Goal: Task Accomplishment & Management: Manage account settings

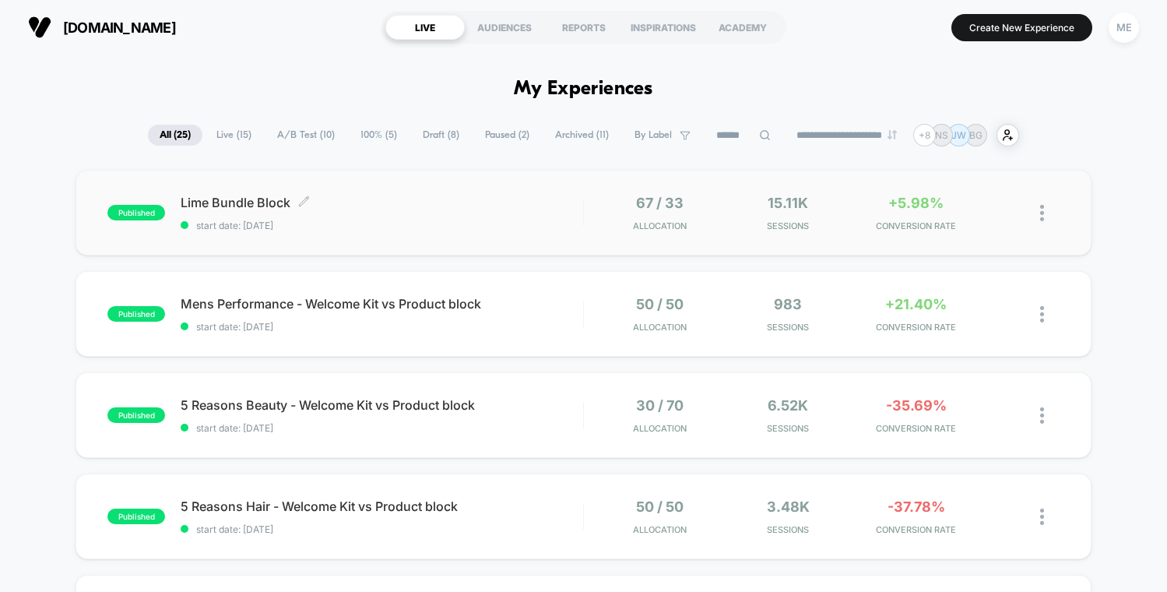
click at [416, 203] on span "Lime Bundle Block Click to edit experience details" at bounding box center [382, 203] width 402 height 16
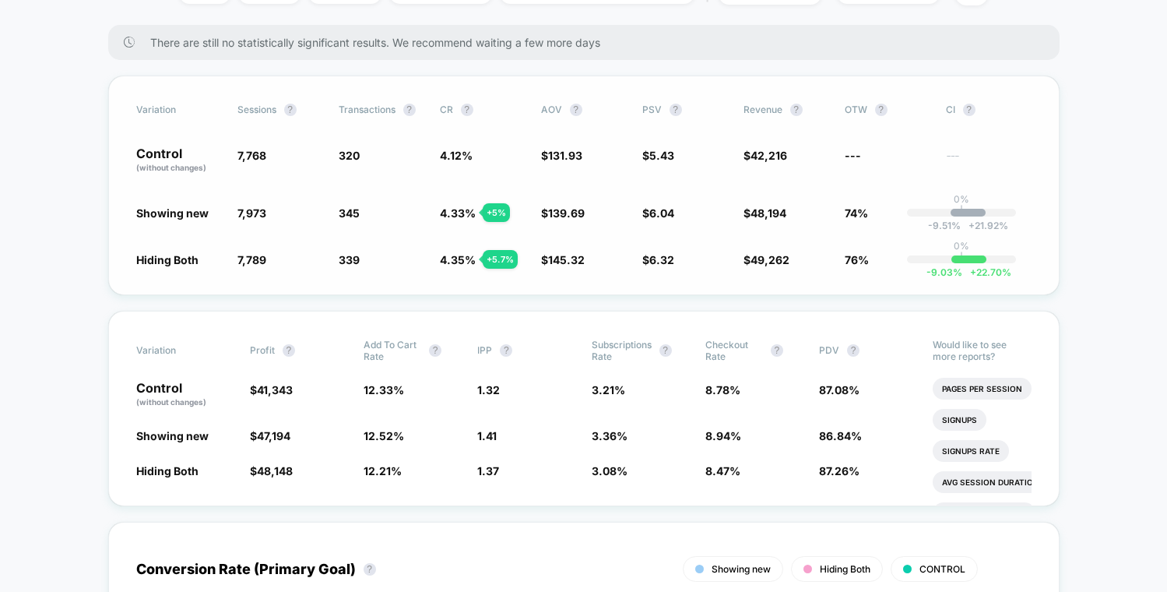
scroll to position [85, 0]
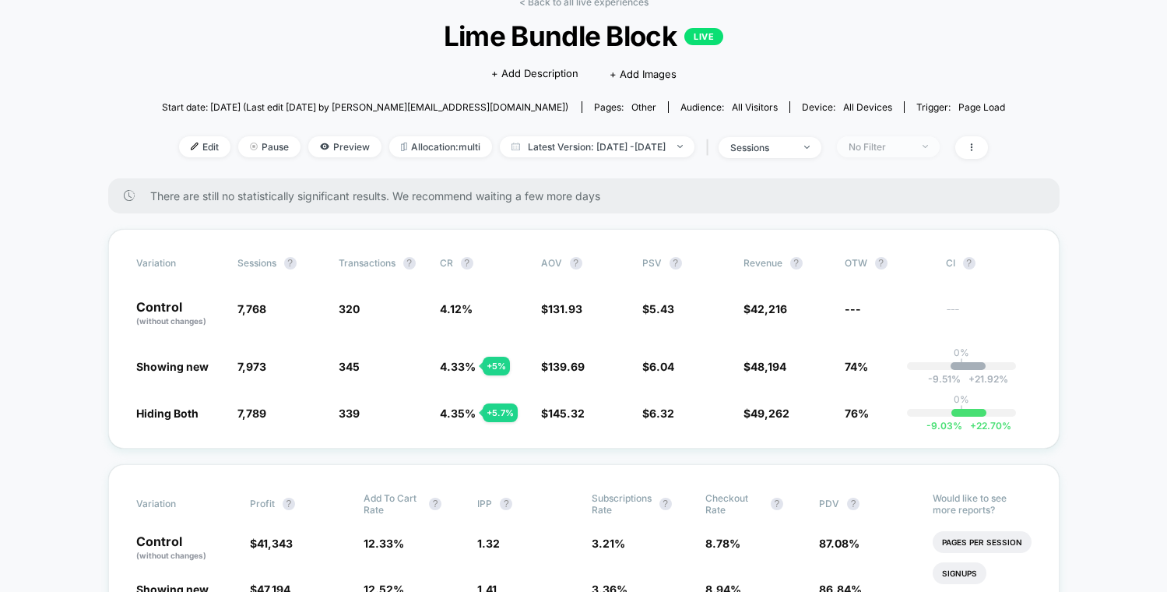
click at [911, 146] on div "No Filter" at bounding box center [880, 147] width 62 height 12
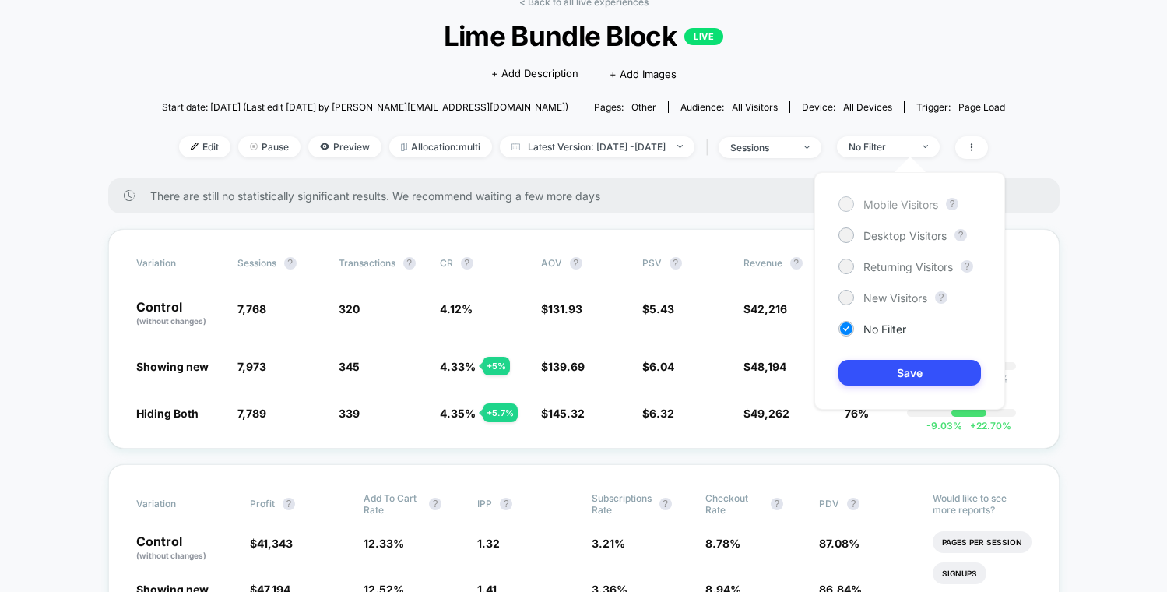
click at [904, 206] on span "Mobile Visitors" at bounding box center [901, 204] width 75 height 13
click at [924, 375] on button "Save" at bounding box center [910, 373] width 143 height 26
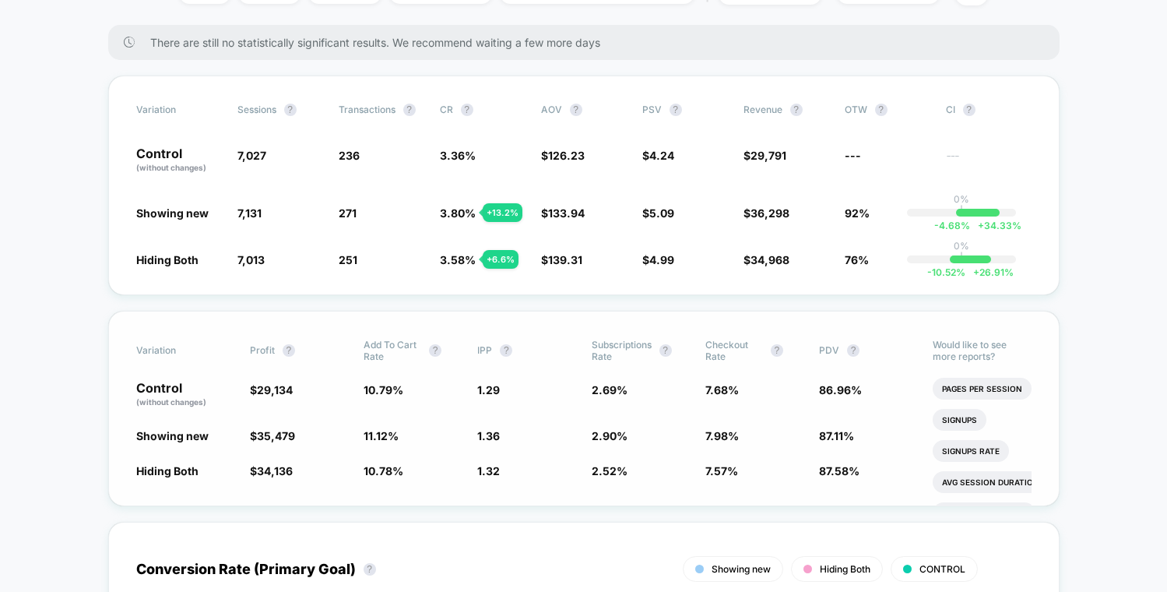
scroll to position [240, 0]
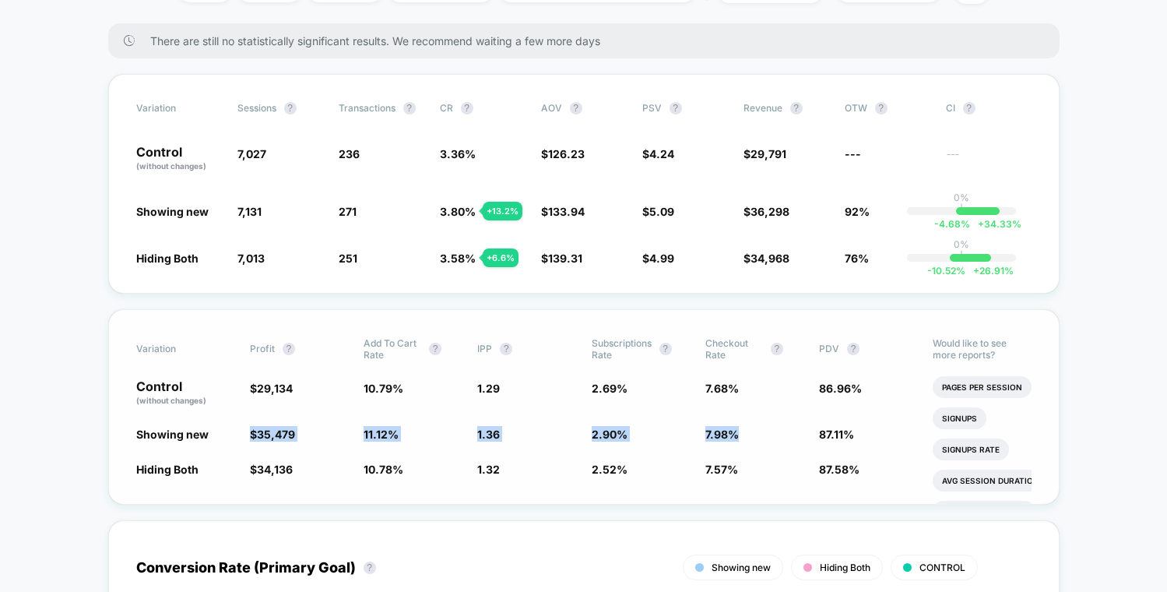
drag, startPoint x: 768, startPoint y: 434, endPoint x: 227, endPoint y: 431, distance: 541.3
click at [227, 431] on div "Showing new $ 35,479 + 20 % 11.12 % + 3.1 % 1.36 + 5.4 % 2.90 % + 7.9 % 7.98 % …" at bounding box center [584, 434] width 896 height 16
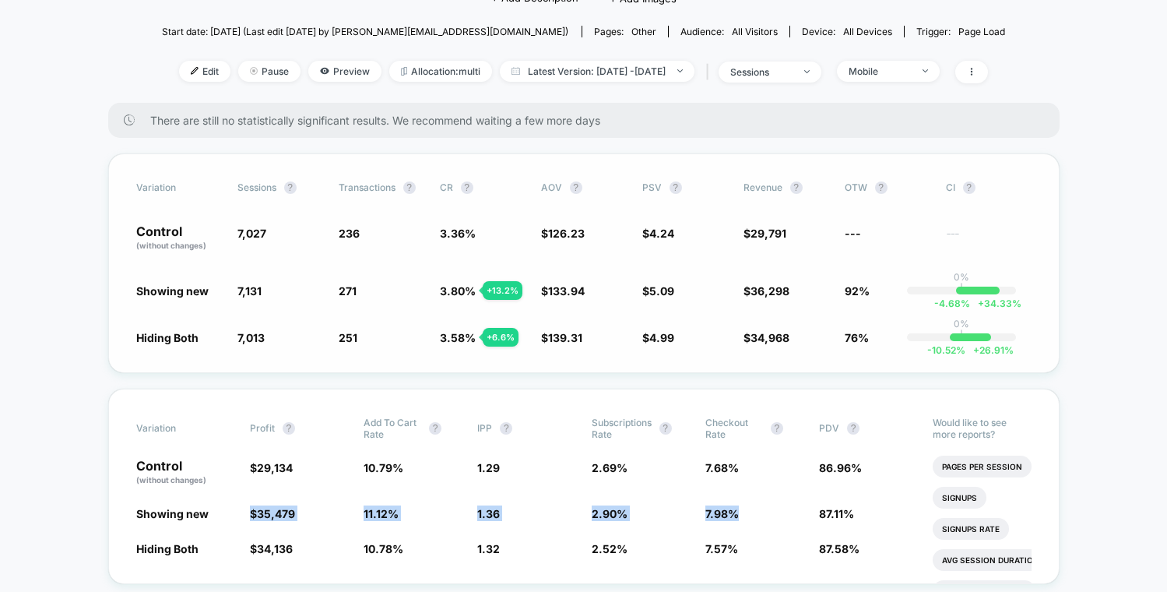
scroll to position [162, 0]
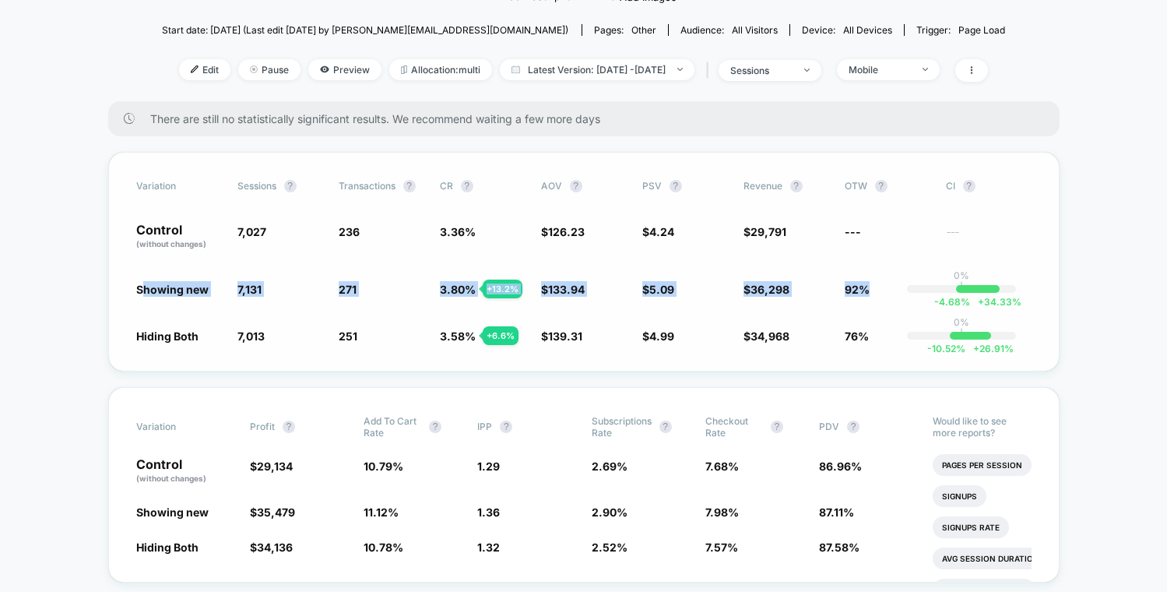
drag, startPoint x: 146, startPoint y: 294, endPoint x: 866, endPoint y: 288, distance: 720.5
click at [866, 288] on div "Showing new 7,131 + 1.5 % 271 + 13.2 % 3.80 % + 13.2 % $ 133.94 + 6.1 % $ 5.09 …" at bounding box center [584, 289] width 896 height 16
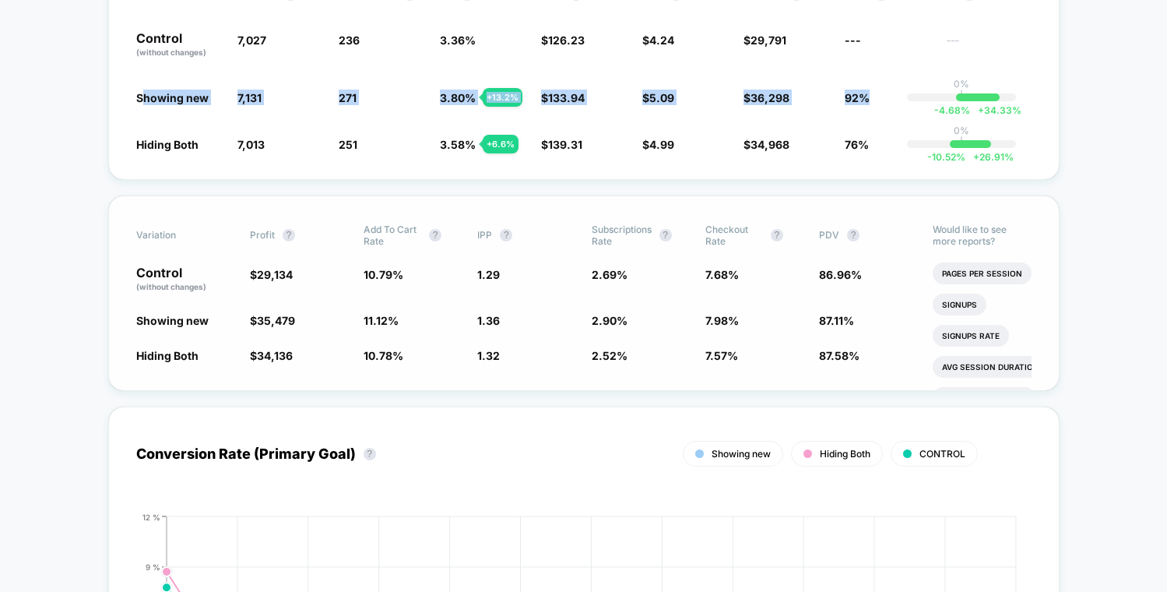
scroll to position [367, 0]
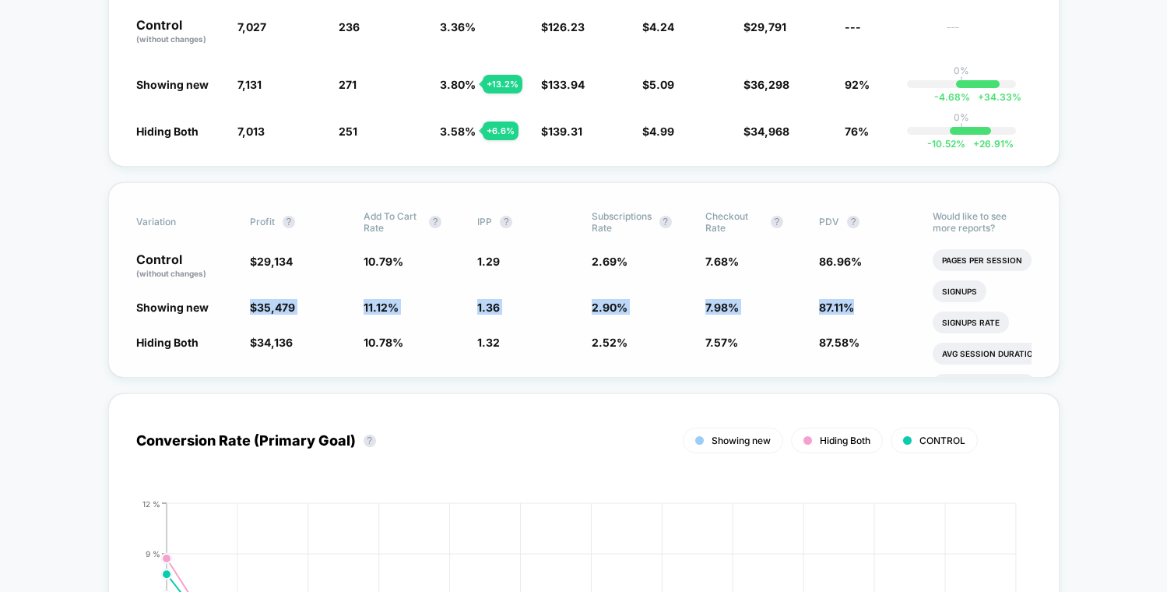
drag, startPoint x: 857, startPoint y: 302, endPoint x: 255, endPoint y: 315, distance: 601.4
click at [174, 315] on div "Variation Profit ? Add To Cart Rate ? IPP ? Subscriptions Rate ? Checkout Rate …" at bounding box center [584, 279] width 952 height 195
click at [847, 301] on span "87.11 %" at bounding box center [836, 307] width 35 height 13
drag, startPoint x: 632, startPoint y: 304, endPoint x: 564, endPoint y: 302, distance: 68.6
click at [564, 302] on div "Showing new $ 35,479 + 20 % 11.12 % + 3.1 % 1.36 + 5.4 % 2.90 % + 7.9 % 7.98 % …" at bounding box center [584, 307] width 896 height 16
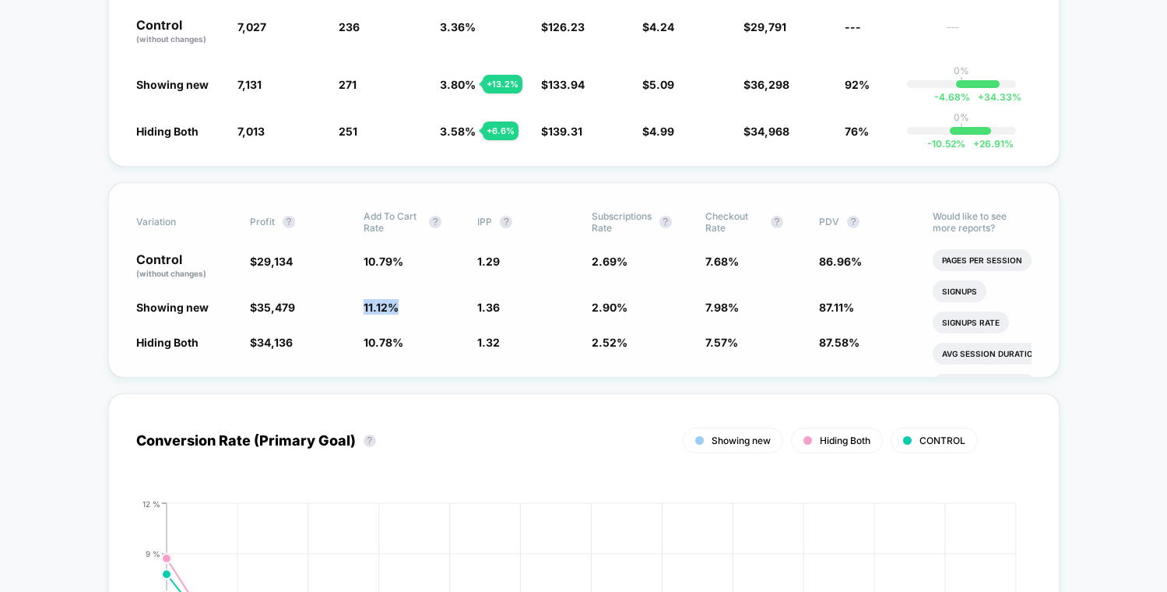
drag, startPoint x: 407, startPoint y: 305, endPoint x: 348, endPoint y: 305, distance: 58.4
click at [348, 305] on div "Showing new $ 35,479 + 20 % 11.12 % + 3.1 % 1.36 + 5.4 % 2.90 % + 7.9 % 7.98 % …" at bounding box center [584, 307] width 896 height 16
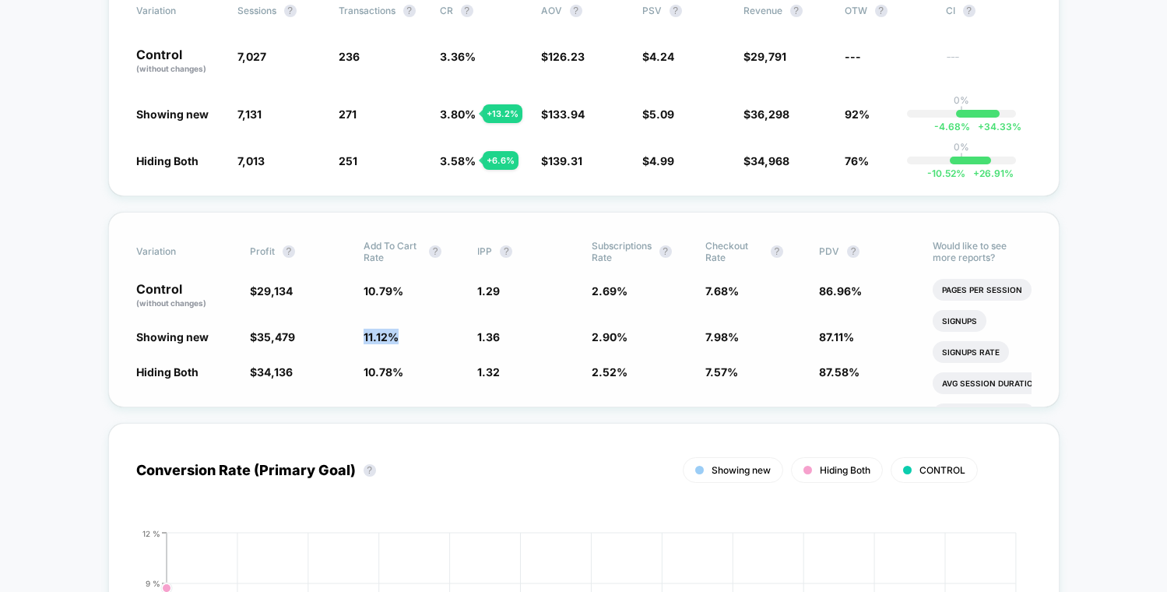
scroll to position [239, 0]
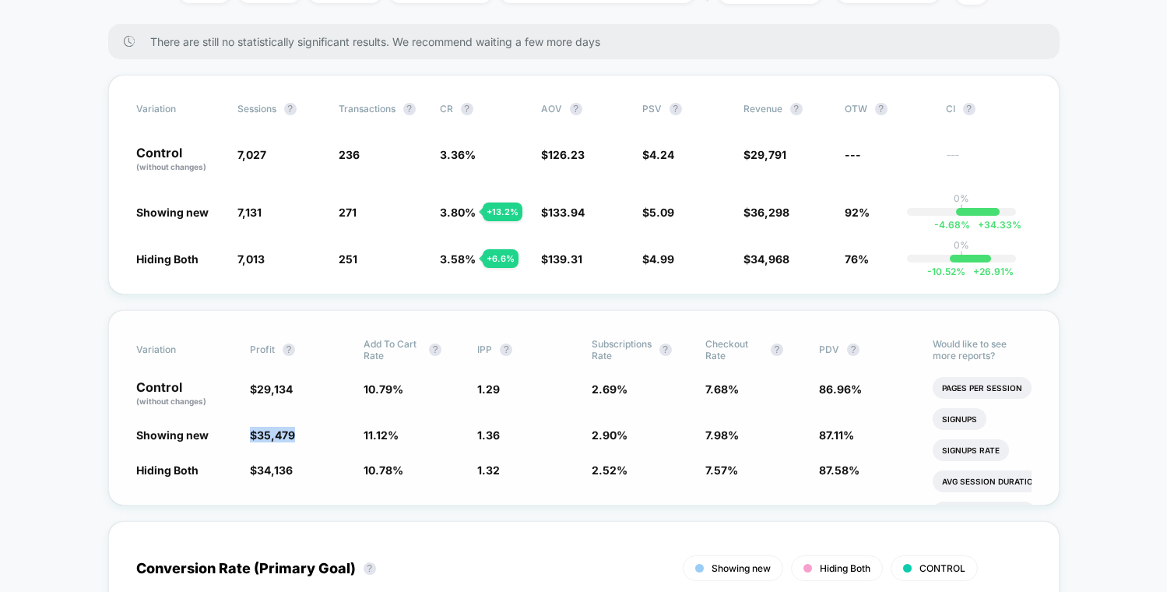
drag, startPoint x: 286, startPoint y: 438, endPoint x: 248, endPoint y: 435, distance: 37.6
click at [233, 442] on div "Variation Profit ? Add To Cart Rate ? IPP ? Subscriptions Rate ? Checkout Rate …" at bounding box center [584, 407] width 952 height 195
drag, startPoint x: 364, startPoint y: 212, endPoint x: 318, endPoint y: 215, distance: 46.1
click at [318, 215] on div "Showing new 7,131 + 1.5 % 271 + 13.2 % 3.80 % + 13.2 % $ 133.94 + 6.1 % $ 5.09 …" at bounding box center [584, 212] width 896 height 16
drag, startPoint x: 518, startPoint y: 210, endPoint x: 407, endPoint y: 220, distance: 111.8
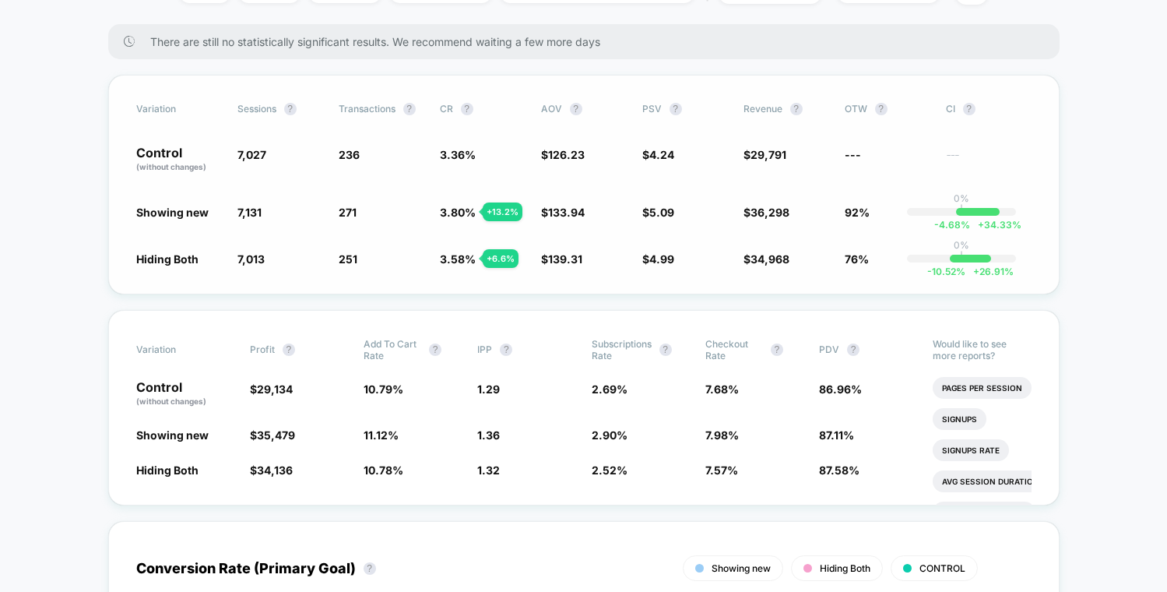
click at [517, 210] on div "+ 13.2 %" at bounding box center [503, 212] width 40 height 19
drag, startPoint x: 407, startPoint y: 212, endPoint x: 815, endPoint y: 223, distance: 408.3
click at [815, 223] on div "Variation Sessions ? Transactions ? CR ? AOV ? PSV ? Revenue ? OTW ? CI ? Contr…" at bounding box center [584, 185] width 952 height 220
click at [264, 242] on div "Variation Sessions ? Transactions ? CR ? AOV ? PSV ? Revenue ? OTW ? CI ? Contr…" at bounding box center [584, 185] width 952 height 220
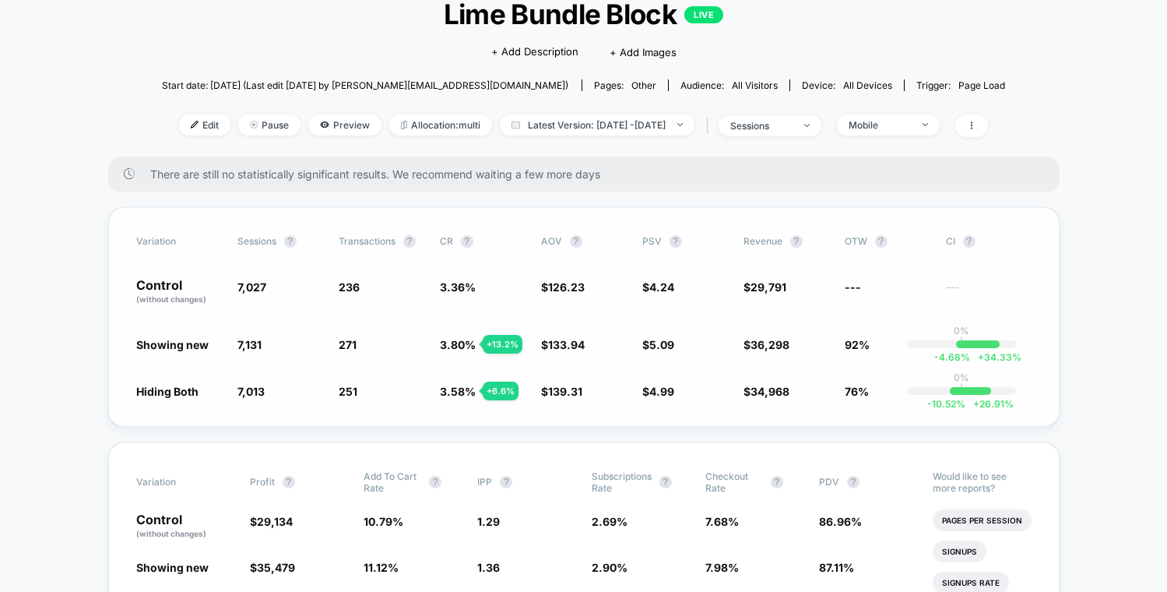
scroll to position [104, 0]
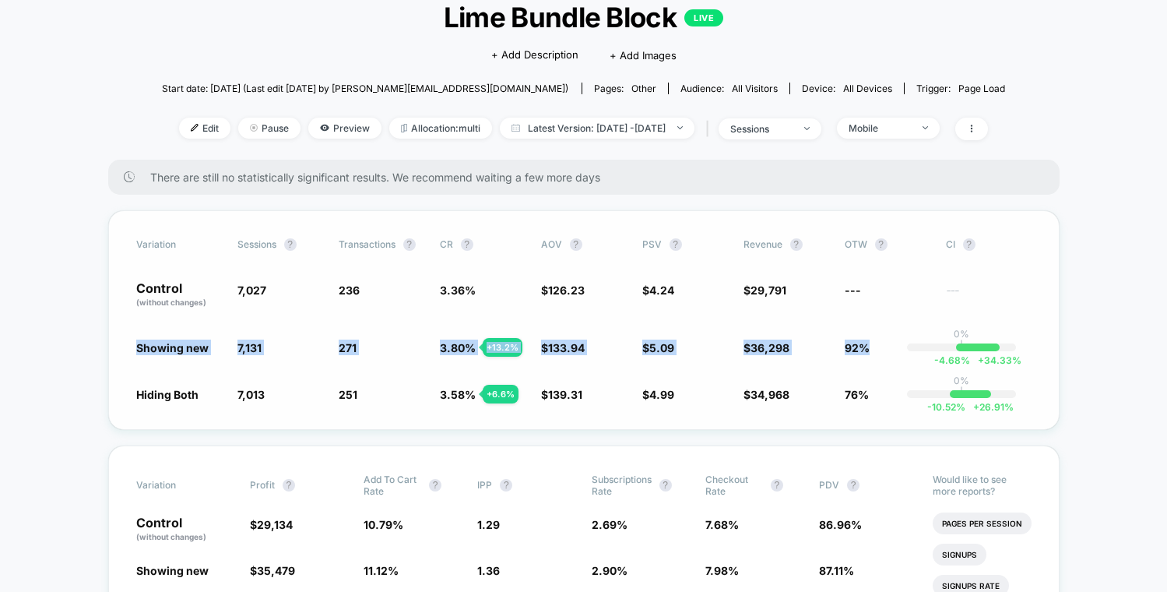
drag, startPoint x: 127, startPoint y: 351, endPoint x: 893, endPoint y: 354, distance: 765.6
click at [896, 354] on div "Variation Sessions ? Transactions ? CR ? AOV ? PSV ? Revenue ? OTW ? CI ? Contr…" at bounding box center [584, 320] width 952 height 220
click at [211, 340] on span "Showing new" at bounding box center [179, 348] width 86 height 16
drag, startPoint x: 135, startPoint y: 345, endPoint x: 875, endPoint y: 354, distance: 740.7
click at [875, 354] on div "Variation Sessions ? Transactions ? CR ? AOV ? PSV ? Revenue ? OTW ? CI ? Contr…" at bounding box center [584, 320] width 952 height 220
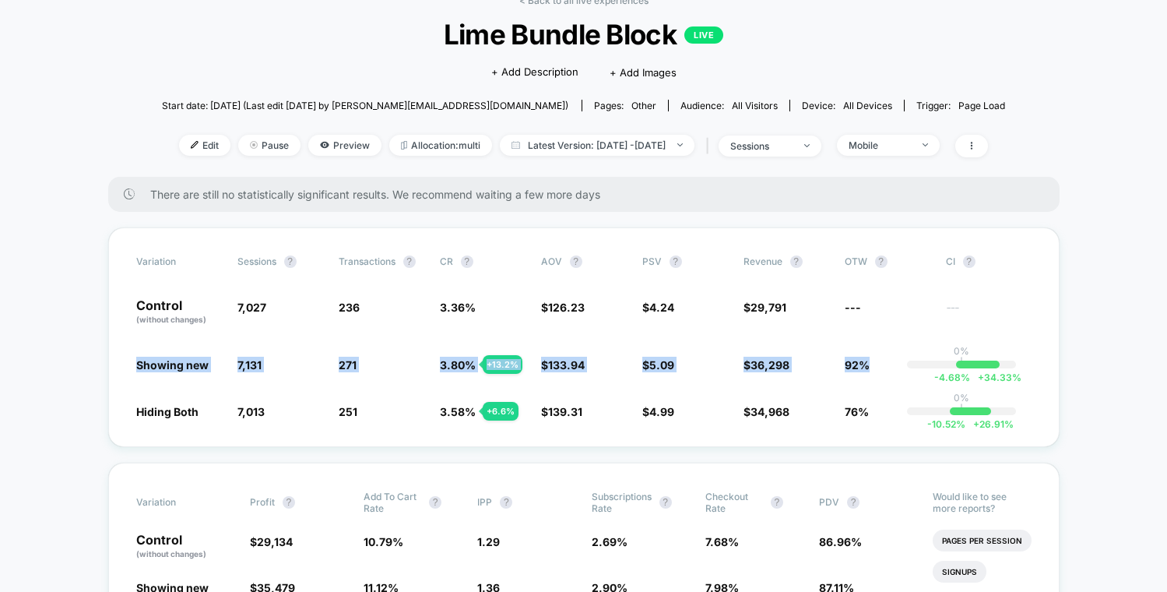
scroll to position [83, 0]
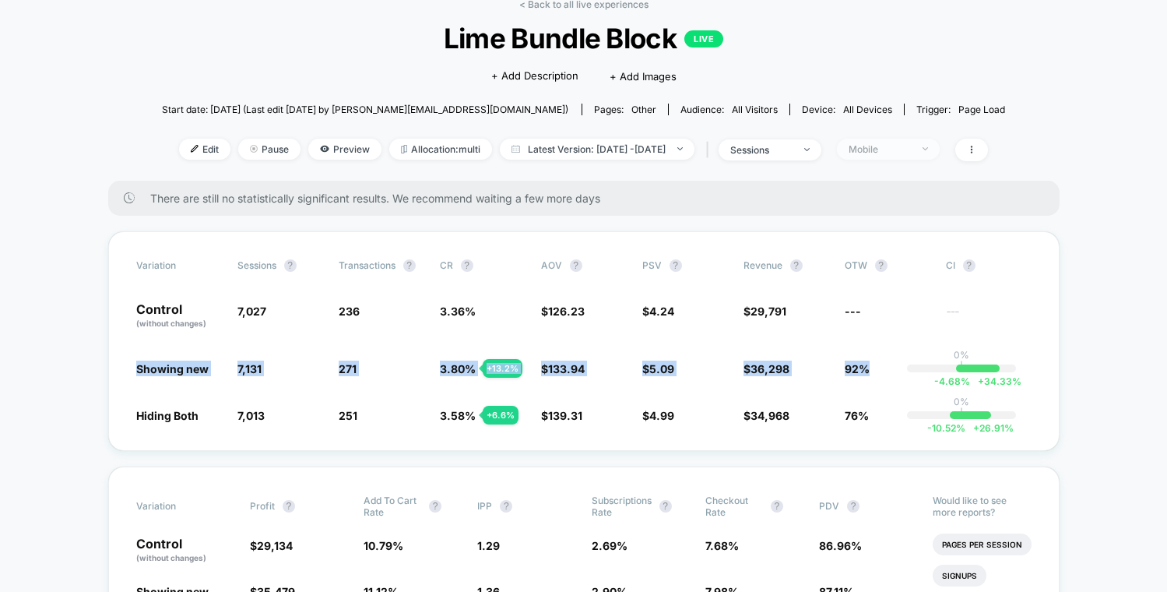
click at [886, 153] on div "Mobile" at bounding box center [880, 149] width 62 height 12
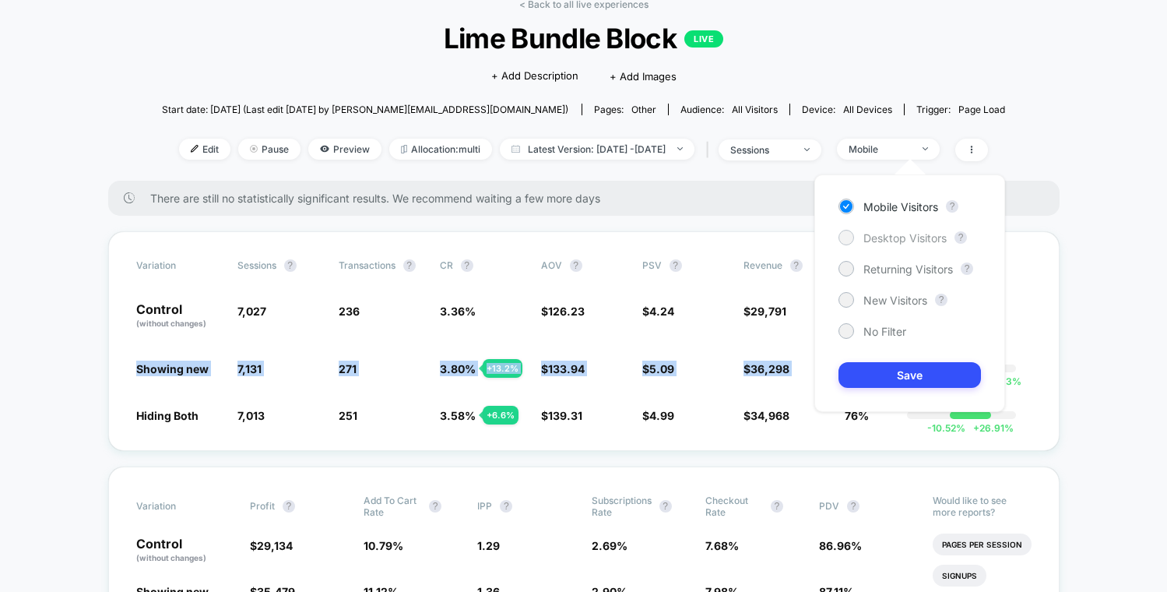
click at [896, 232] on span "Desktop Visitors" at bounding box center [905, 237] width 83 height 13
drag, startPoint x: 917, startPoint y: 372, endPoint x: 934, endPoint y: 369, distance: 16.6
click at [917, 372] on button "Save" at bounding box center [910, 375] width 143 height 26
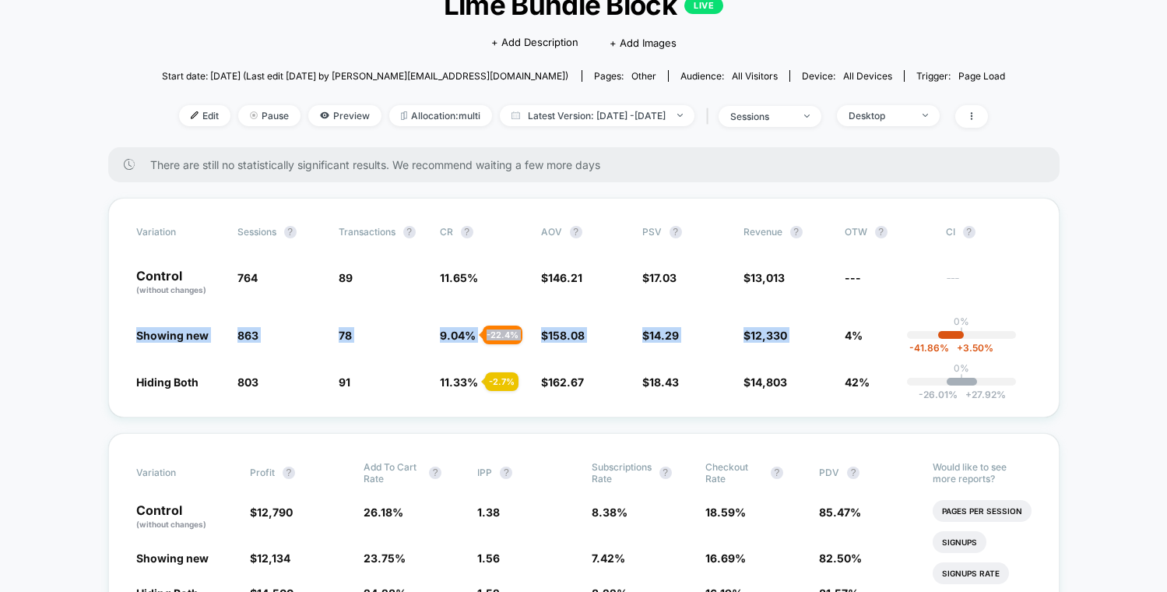
scroll to position [119, 0]
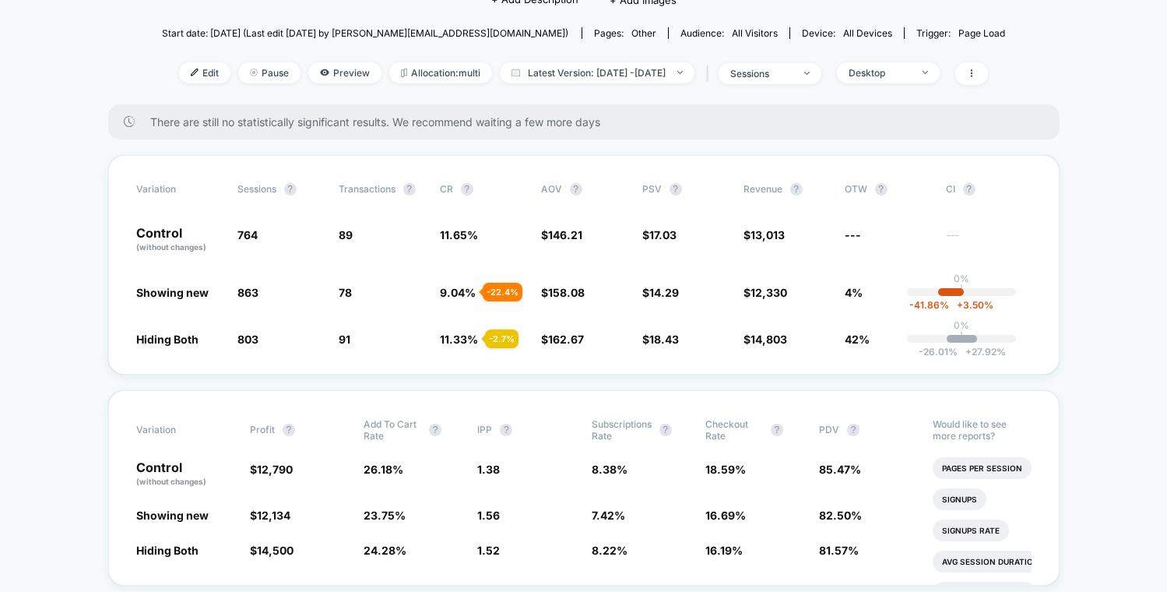
scroll to position [161, 0]
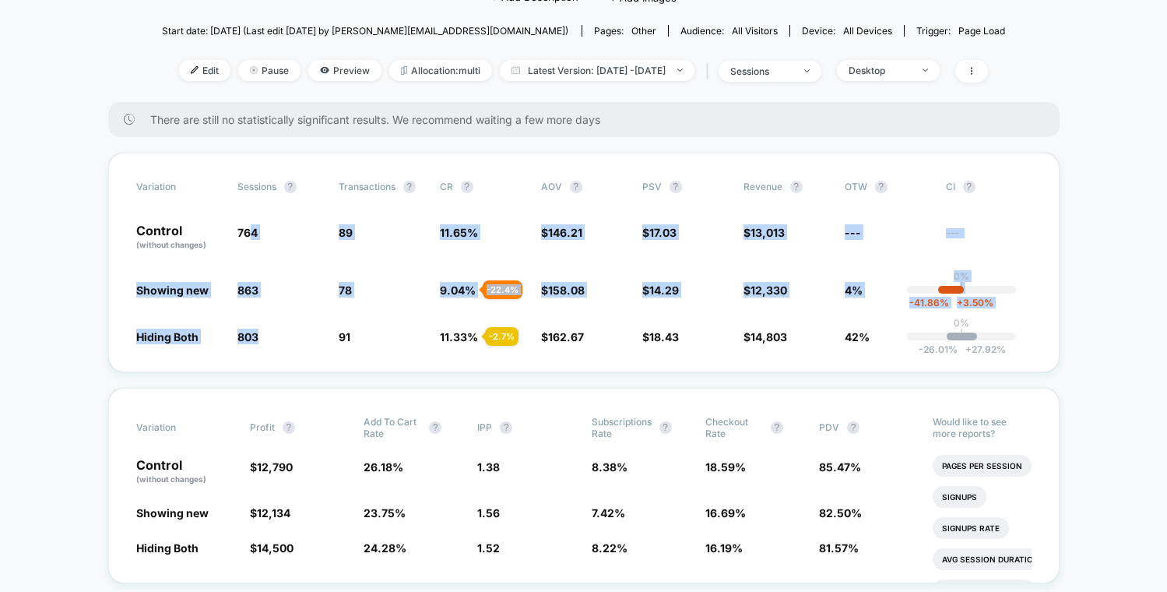
drag, startPoint x: 248, startPoint y: 226, endPoint x: 258, endPoint y: 371, distance: 145.2
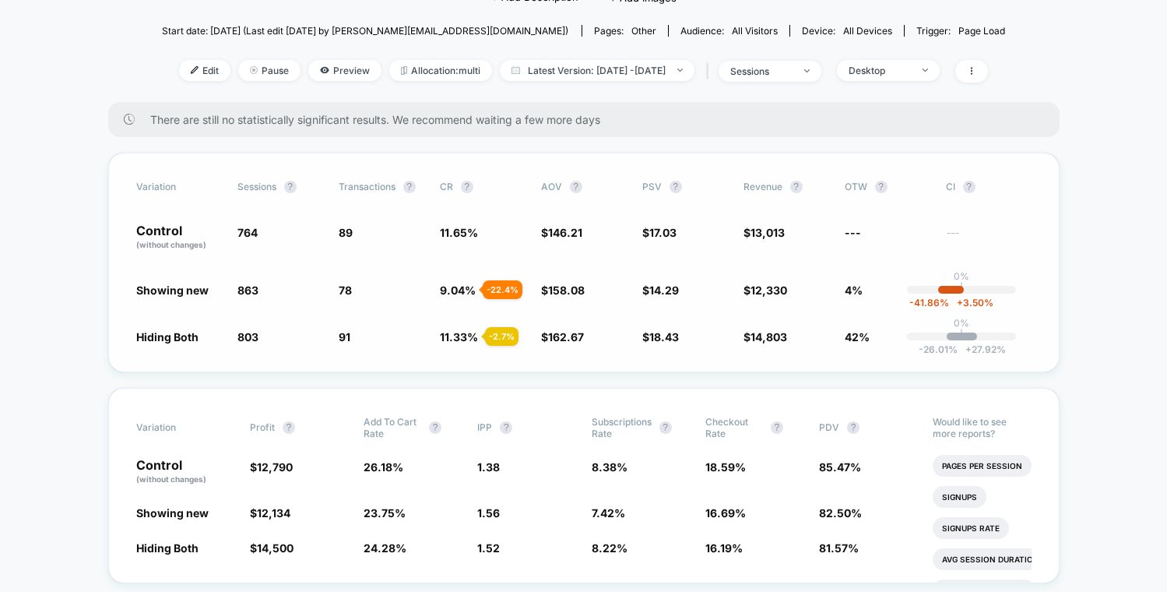
click at [258, 364] on div "Variation Sessions ? Transactions ? CR ? AOV ? PSV ? Revenue ? OTW ? CI ? Contr…" at bounding box center [584, 263] width 952 height 220
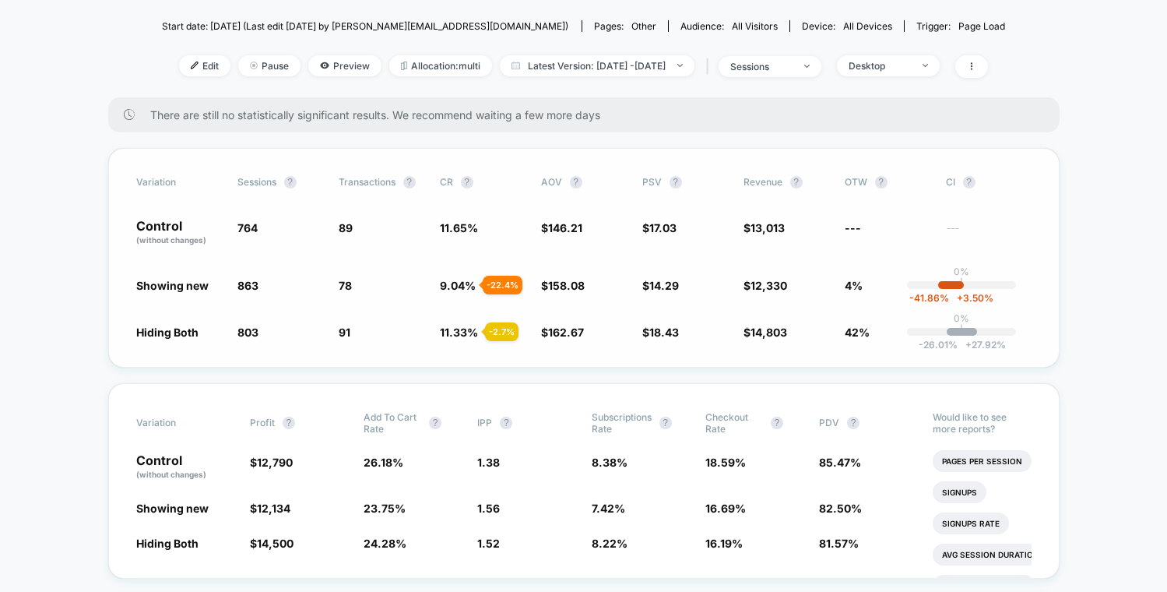
scroll to position [185, 0]
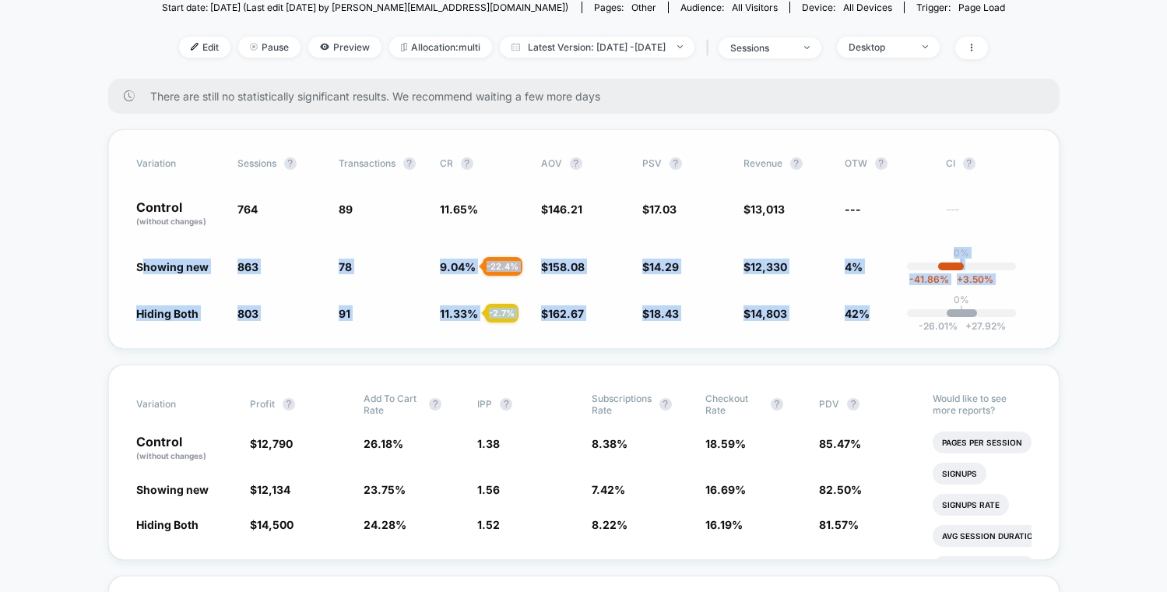
drag, startPoint x: 871, startPoint y: 312, endPoint x: 142, endPoint y: 263, distance: 730.6
click at [142, 263] on div "Variation Sessions ? Transactions ? CR ? AOV ? PSV ? Revenue ? OTW ? CI ? Contr…" at bounding box center [584, 239] width 952 height 220
click at [333, 293] on div "Variation Sessions ? Transactions ? CR ? AOV ? PSV ? Revenue ? OTW ? CI ? Contr…" at bounding box center [584, 239] width 952 height 220
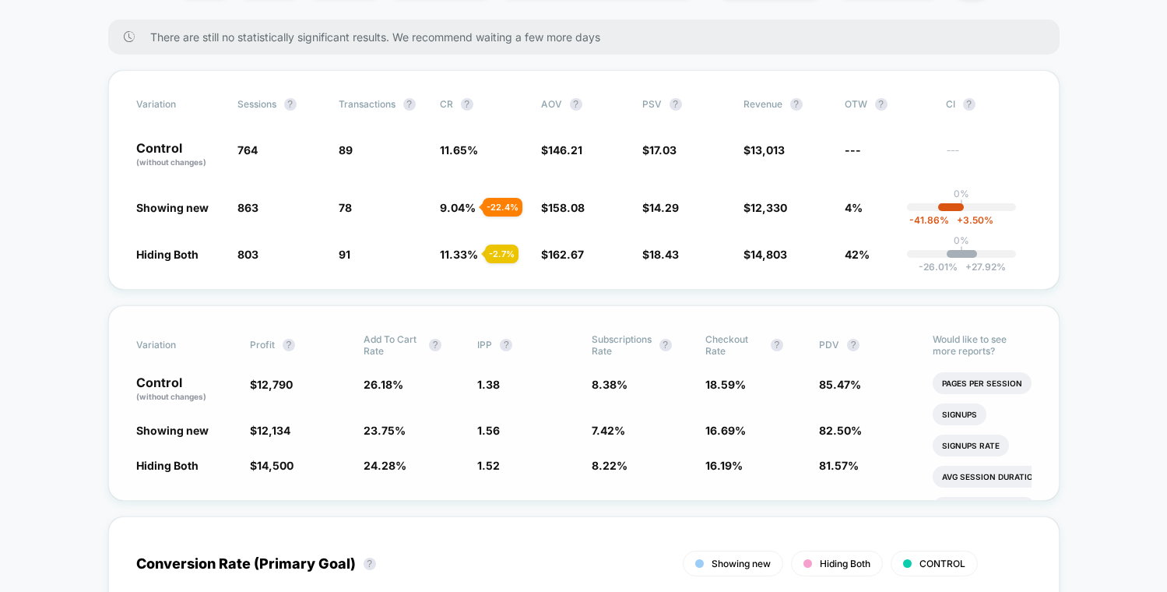
scroll to position [241, 0]
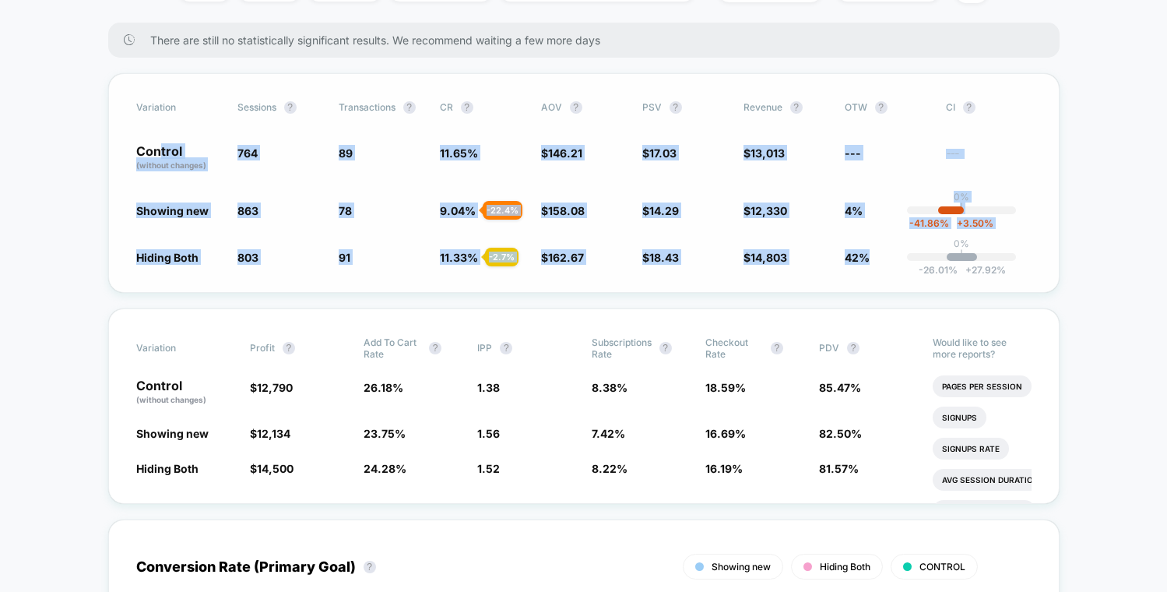
drag, startPoint x: 889, startPoint y: 252, endPoint x: 160, endPoint y: 152, distance: 735.8
click at [160, 152] on div "Variation Sessions ? Transactions ? CR ? AOV ? PSV ? Revenue ? OTW ? CI ? Contr…" at bounding box center [584, 183] width 952 height 220
click at [340, 204] on span "78" at bounding box center [345, 210] width 13 height 13
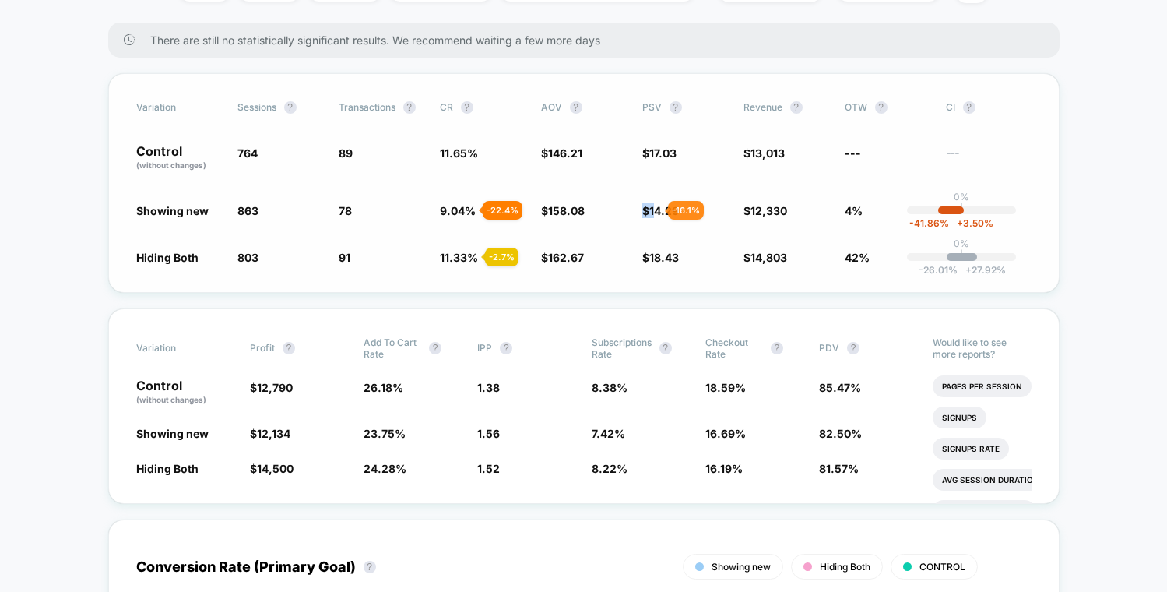
drag, startPoint x: 650, startPoint y: 210, endPoint x: 581, endPoint y: 211, distance: 68.5
click at [581, 211] on div "Showing new 863 + 13 % 78 - 22.4 % 9.04 % - 22.4 % $ 158.08 + 8.1 % $ 14.29 - 1…" at bounding box center [584, 211] width 896 height 16
drag, startPoint x: 872, startPoint y: 210, endPoint x: 199, endPoint y: 212, distance: 672.2
click at [167, 206] on div "Showing new 863 + 13 % 78 - 22.4 % 9.04 % - 22.4 % $ 158.08 + 8.1 % $ 14.29 - 1…" at bounding box center [584, 211] width 896 height 16
click at [428, 210] on div "Showing new 863 + 13 % 78 - 22.4 % 9.04 % - 22.4 % $ 158.08 + 8.1 % $ 14.29 - 1…" at bounding box center [584, 211] width 896 height 16
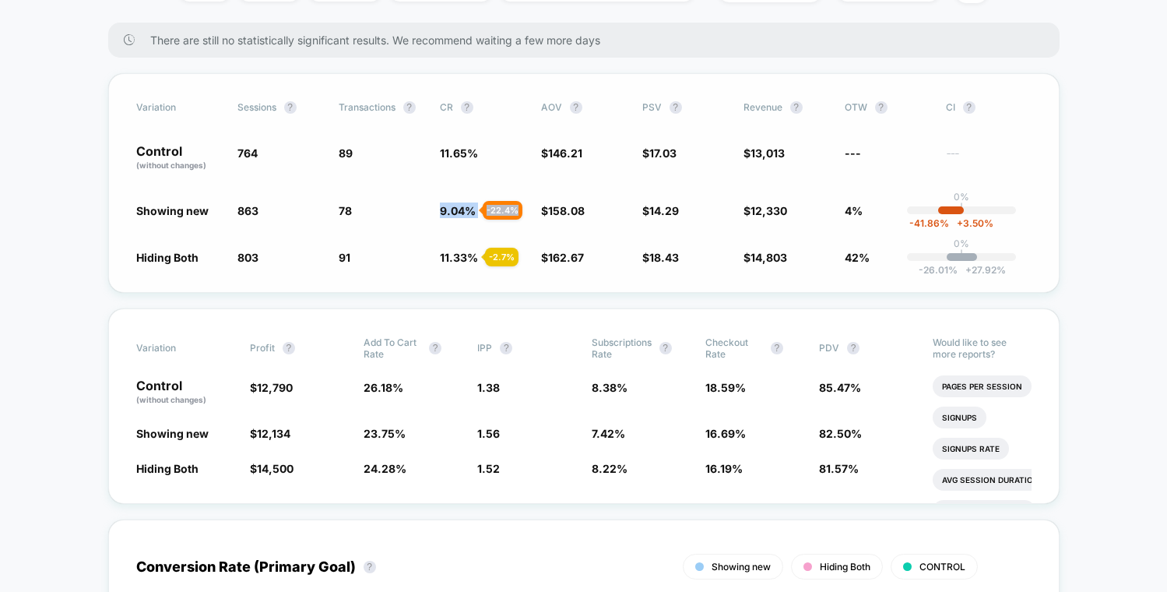
drag, startPoint x: 433, startPoint y: 211, endPoint x: 521, endPoint y: 207, distance: 88.1
click at [521, 207] on div "Showing new 863 + 13 % 78 - 22.4 % 9.04 % - 22.4 % $ 158.08 + 8.1 % $ 14.29 - 1…" at bounding box center [584, 211] width 896 height 16
drag, startPoint x: 230, startPoint y: 209, endPoint x: 388, endPoint y: 206, distance: 158.1
click at [388, 206] on div "Showing new 863 + 13 % 78 - 22.4 % 9.04 % - 22.4 % $ 158.08 + 8.1 % $ 14.29 - 1…" at bounding box center [584, 211] width 896 height 16
drag, startPoint x: 613, startPoint y: 219, endPoint x: 579, endPoint y: 210, distance: 34.8
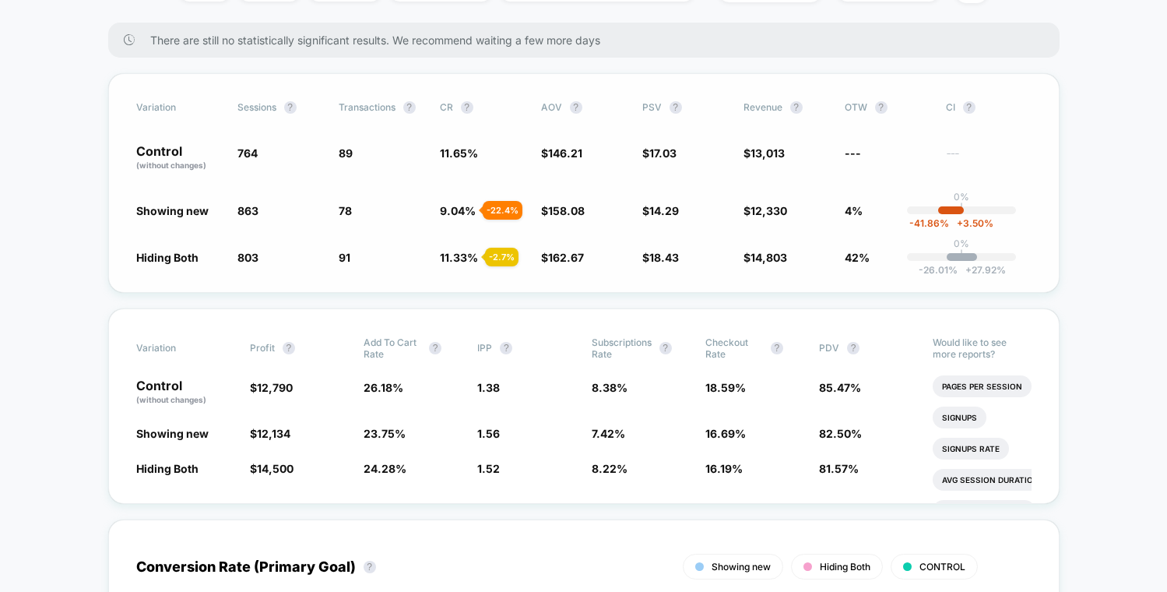
click at [608, 218] on div "Variation Sessions ? Transactions ? CR ? AOV ? PSV ? Revenue ? OTW ? CI ? Contr…" at bounding box center [584, 183] width 952 height 220
click at [568, 206] on span "158.08" at bounding box center [566, 210] width 37 height 13
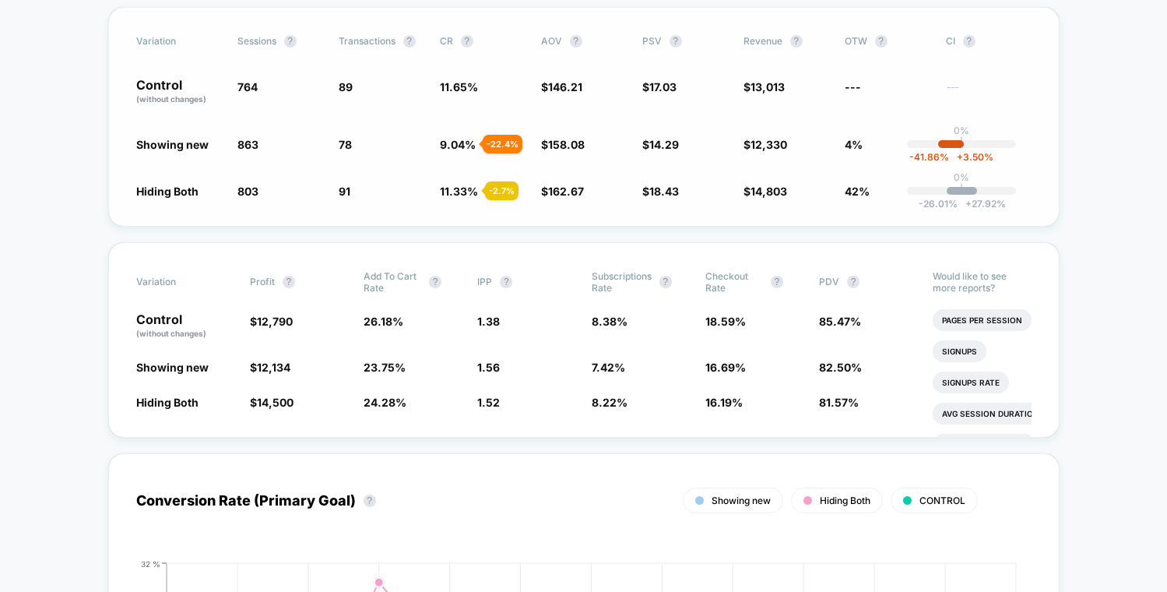
scroll to position [305, 0]
drag, startPoint x: 481, startPoint y: 199, endPoint x: 414, endPoint y: 192, distance: 67.3
click at [414, 192] on div "Hiding Both 803 + 5.1 % 91 - 2.7 % 11.33 % - 2.7 % $ 162.67 + 11.3 % $ 18.43 + …" at bounding box center [584, 193] width 896 height 16
drag, startPoint x: 442, startPoint y: 83, endPoint x: 509, endPoint y: 92, distance: 68.3
click at [509, 92] on span "11.65 %" at bounding box center [483, 93] width 86 height 26
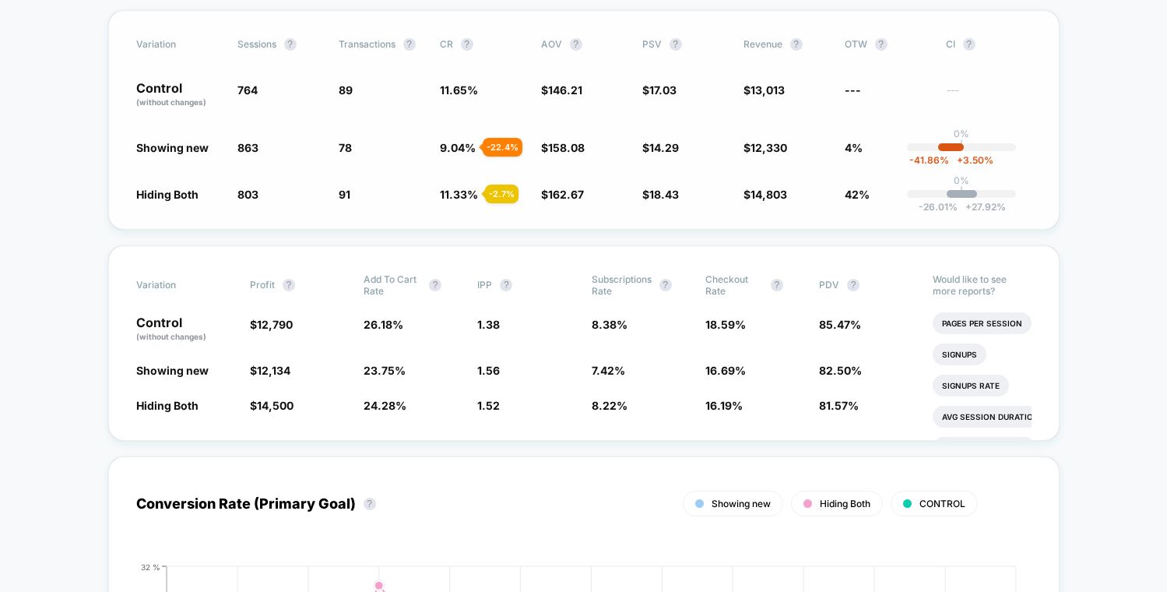
scroll to position [302, 0]
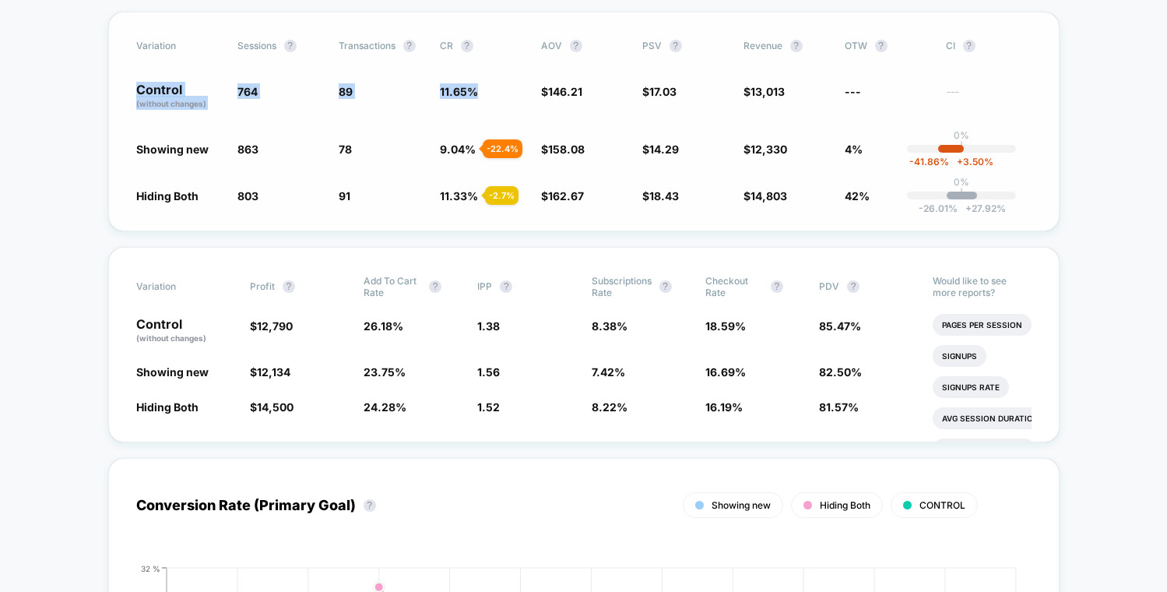
drag, startPoint x: 495, startPoint y: 93, endPoint x: 136, endPoint y: 85, distance: 359.9
click at [136, 85] on div "Control (without changes) 764 89 11.65 % $ 146.21 $ 17.03 $ 13,013 --- ---" at bounding box center [584, 96] width 896 height 26
click at [429, 83] on div "Control (without changes) 764 89 11.65 % $ 146.21 $ 17.03 $ 13,013 --- ---" at bounding box center [584, 96] width 896 height 26
drag, startPoint x: 433, startPoint y: 83, endPoint x: 312, endPoint y: 86, distance: 121.5
click at [231, 84] on div "Control (without changes) 764 89 11.65 % $ 146.21 $ 17.03 $ 13,013 --- ---" at bounding box center [584, 96] width 896 height 26
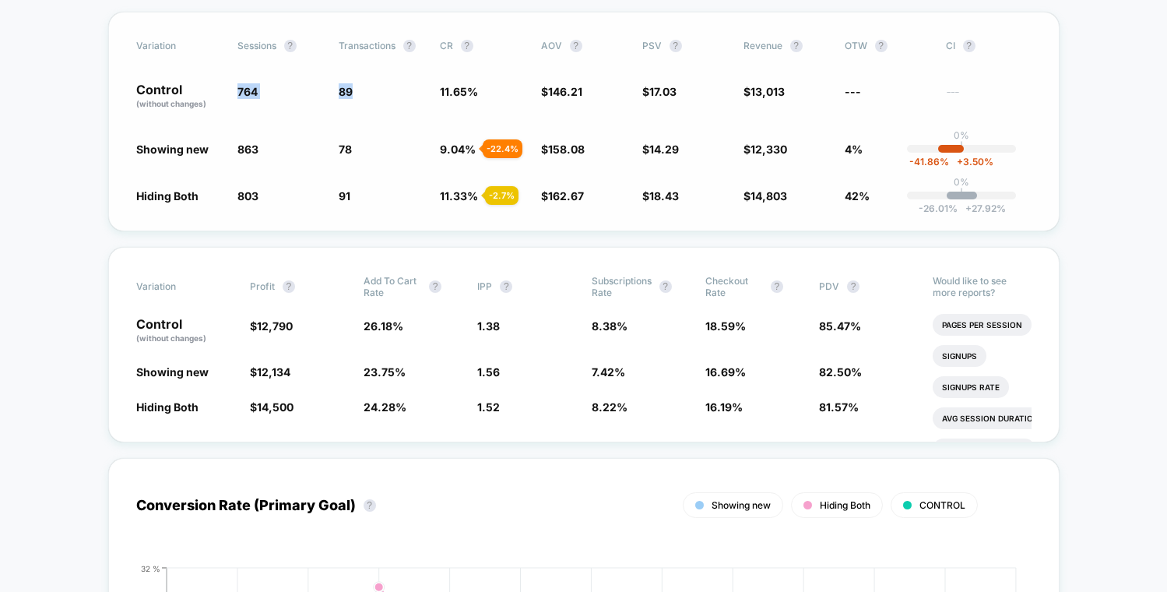
click at [421, 92] on span "89" at bounding box center [382, 96] width 86 height 26
drag, startPoint x: 445, startPoint y: 81, endPoint x: 518, endPoint y: 85, distance: 73.3
click at [518, 85] on div "Variation Sessions ? Transactions ? CR ? AOV ? PSV ? Revenue ? OTW ? CI ? Contr…" at bounding box center [584, 122] width 952 height 220
drag, startPoint x: 553, startPoint y: 86, endPoint x: 609, endPoint y: 90, distance: 56.2
click at [609, 90] on span "$ 146.21" at bounding box center [584, 96] width 86 height 26
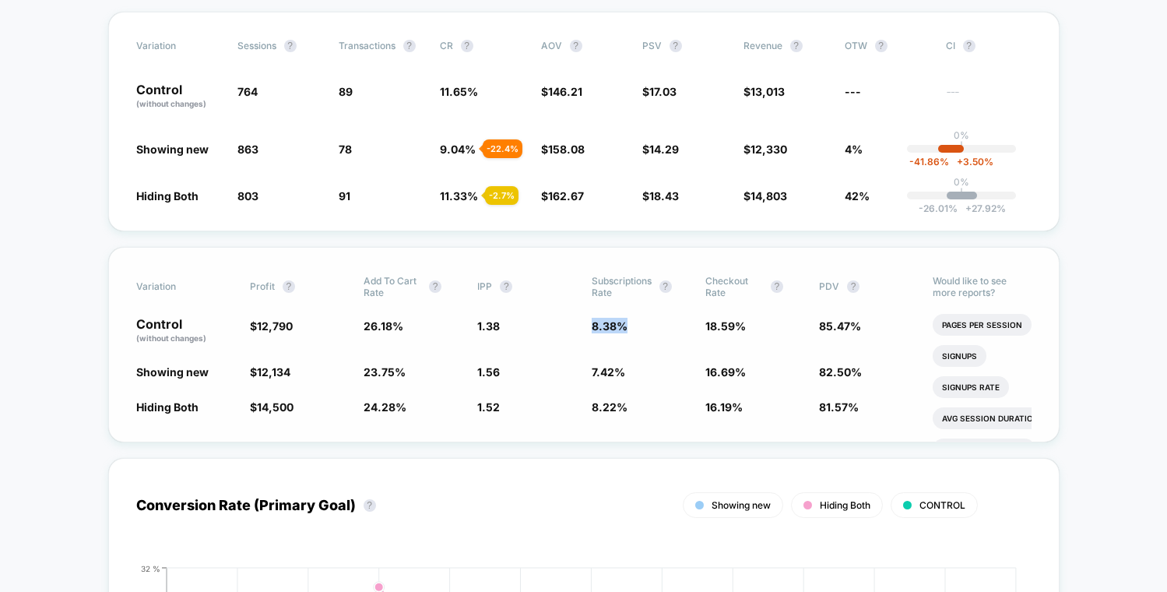
drag, startPoint x: 593, startPoint y: 324, endPoint x: 671, endPoint y: 319, distance: 78.0
click at [671, 319] on div "Control (without changes) $ 12,790 26.18 % 1.38 8.38 % 18.59 % 85.47 %" at bounding box center [584, 331] width 896 height 26
drag, startPoint x: 268, startPoint y: 322, endPoint x: 875, endPoint y: 316, distance: 607.5
click at [875, 318] on div "Control (without changes) $ 12,790 26.18 % 1.38 8.38 % 18.59 % 85.47 %" at bounding box center [584, 331] width 896 height 26
click at [815, 322] on div "Control (without changes) $ 12,790 26.18 % 1.38 8.38 % 18.59 % 85.47 %" at bounding box center [584, 331] width 896 height 26
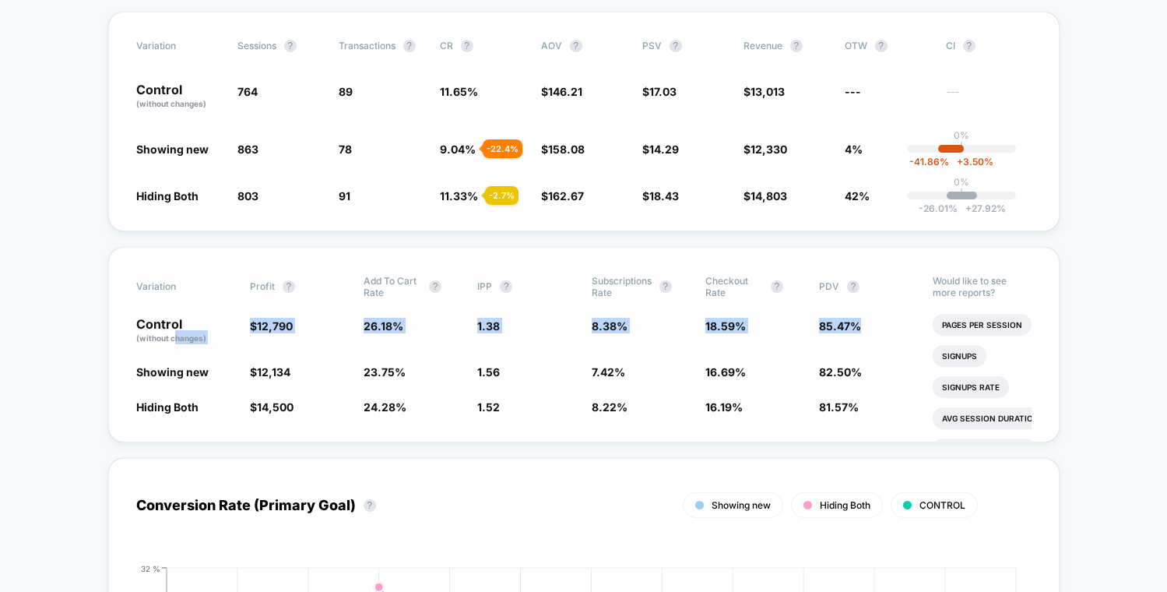
drag, startPoint x: 917, startPoint y: 320, endPoint x: 185, endPoint y: 324, distance: 732.1
click at [174, 333] on div "Control (without changes) $ 12,790 26.18 % 1.38 8.38 % 18.59 % 85.47 %" at bounding box center [584, 331] width 896 height 26
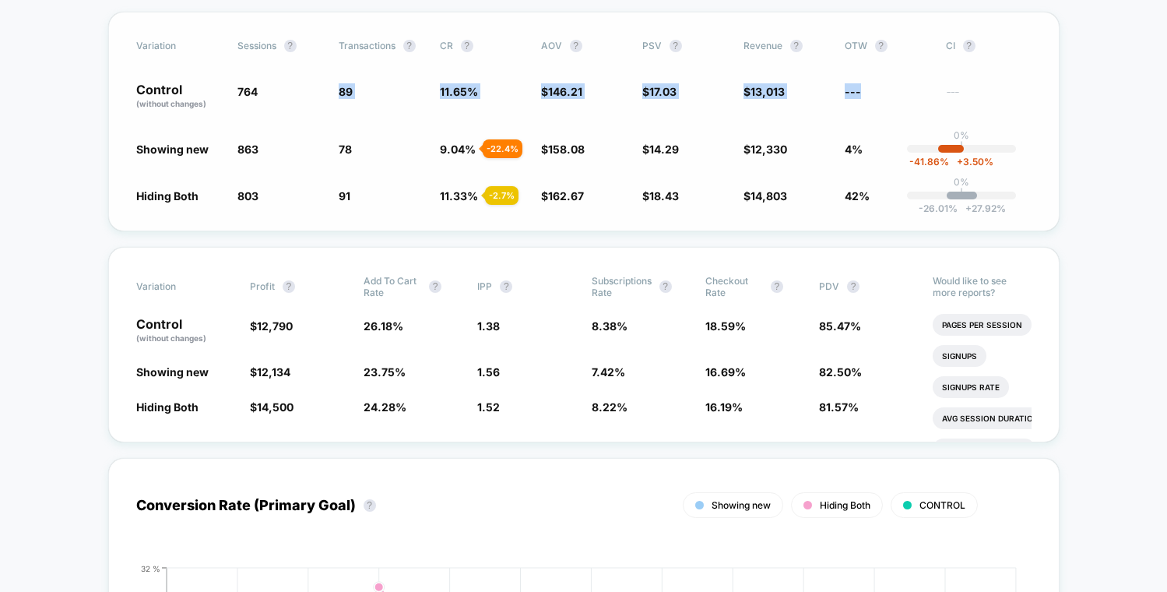
drag, startPoint x: 863, startPoint y: 90, endPoint x: 435, endPoint y: 91, distance: 427.6
click at [276, 93] on div "Control (without changes) 764 89 11.65 % $ 146.21 $ 17.03 $ 13,013 --- ---" at bounding box center [584, 96] width 896 height 26
click at [782, 86] on span "13,013" at bounding box center [768, 91] width 34 height 13
click at [845, 94] on span "---" at bounding box center [853, 91] width 16 height 13
click at [858, 90] on span "---" at bounding box center [853, 91] width 16 height 13
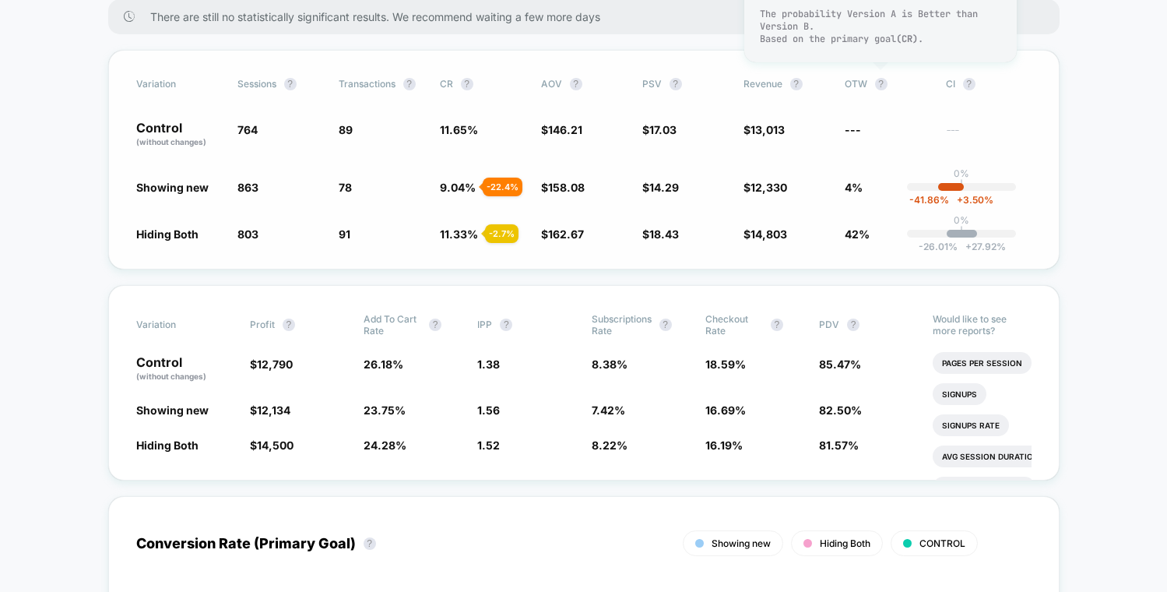
scroll to position [264, 0]
drag, startPoint x: 859, startPoint y: 134, endPoint x: 843, endPoint y: 132, distance: 16.5
click at [843, 132] on div "Control (without changes) 764 89 11.65 % $ 146.21 $ 17.03 $ 13,013 --- ---" at bounding box center [584, 135] width 896 height 26
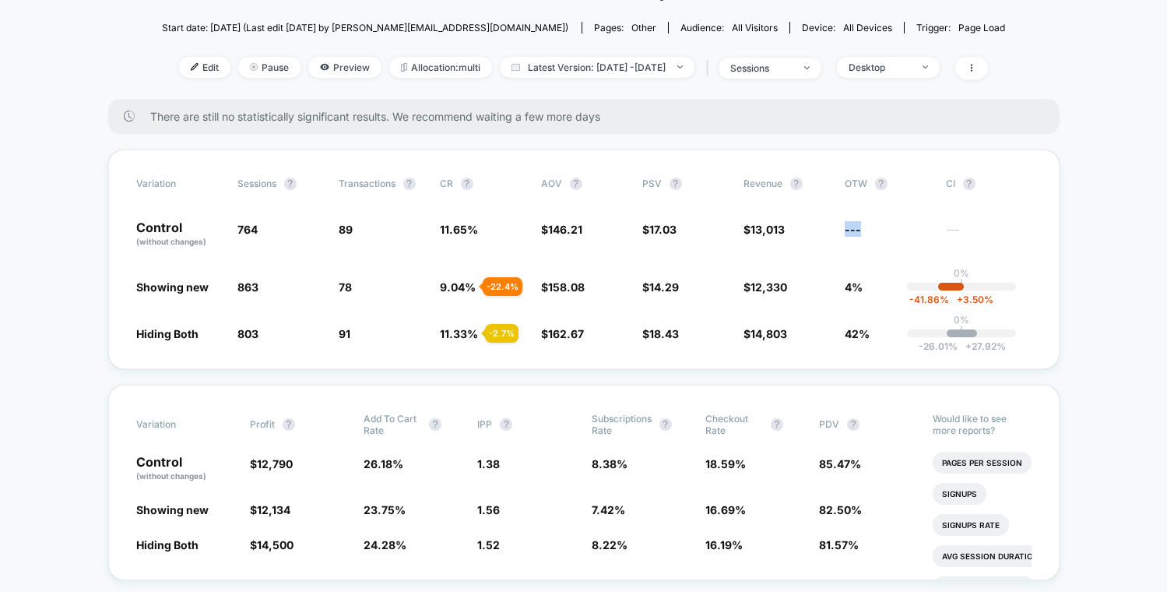
scroll to position [164, 0]
click at [914, 77] on div "Edit Pause Preview Allocation: multi Latest Version: [DATE] - [DATE] | sessions…" at bounding box center [584, 69] width 844 height 23
click at [914, 73] on span "Desktop" at bounding box center [888, 68] width 103 height 21
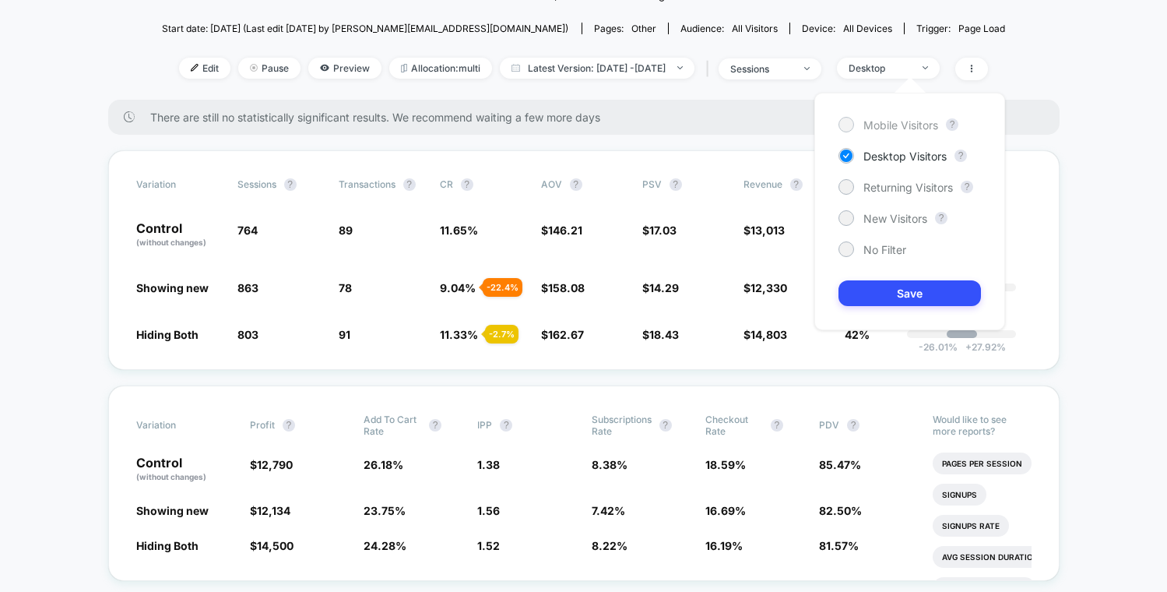
click at [896, 125] on span "Mobile Visitors" at bounding box center [901, 124] width 75 height 13
click at [922, 303] on button "Save" at bounding box center [910, 293] width 143 height 26
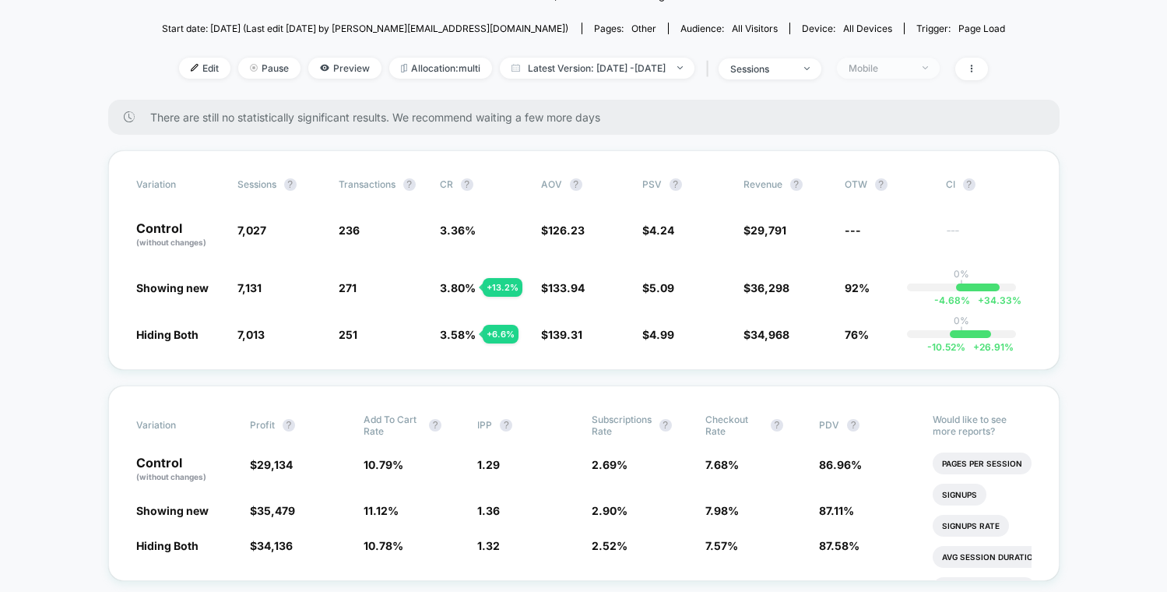
click at [892, 68] on div "Mobile" at bounding box center [880, 68] width 62 height 12
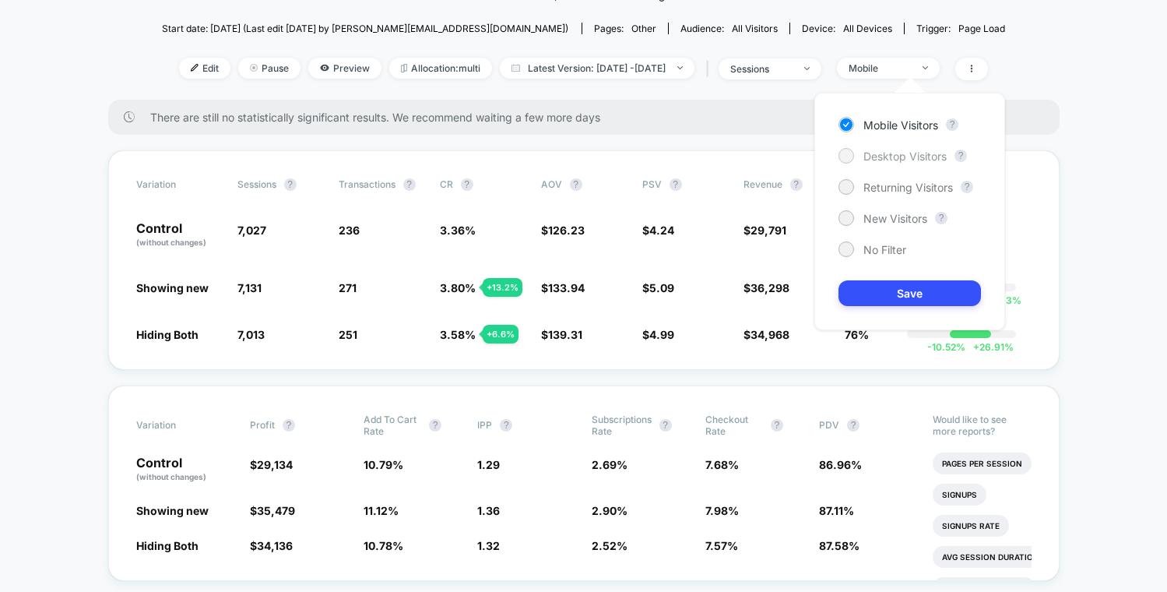
click at [892, 154] on span "Desktop Visitors" at bounding box center [905, 156] width 83 height 13
click at [921, 290] on button "Save" at bounding box center [910, 293] width 143 height 26
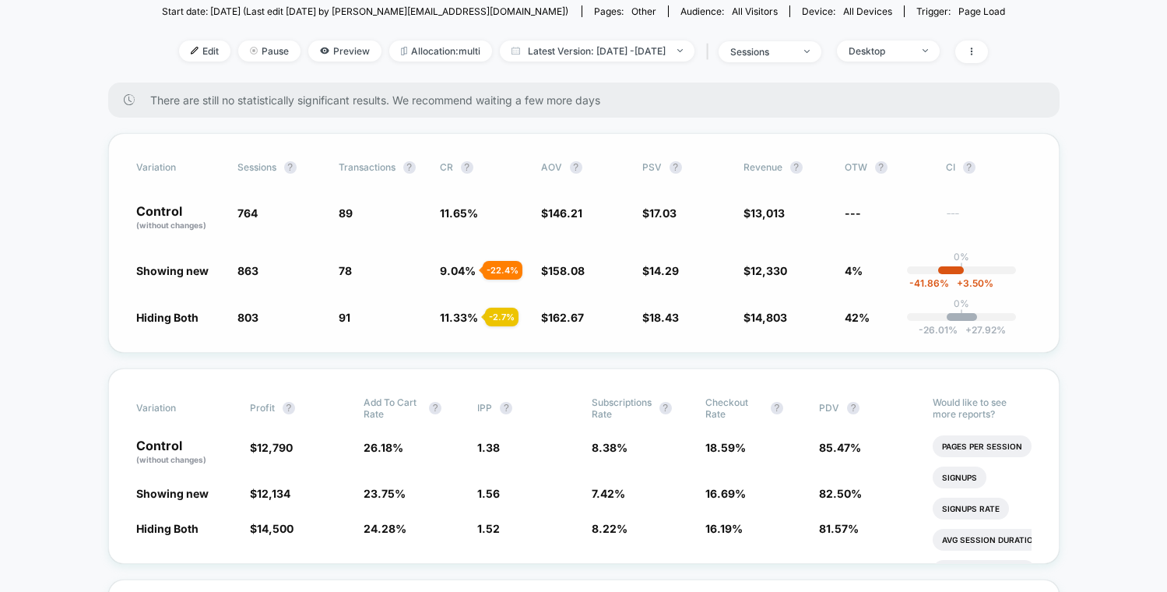
scroll to position [189, 0]
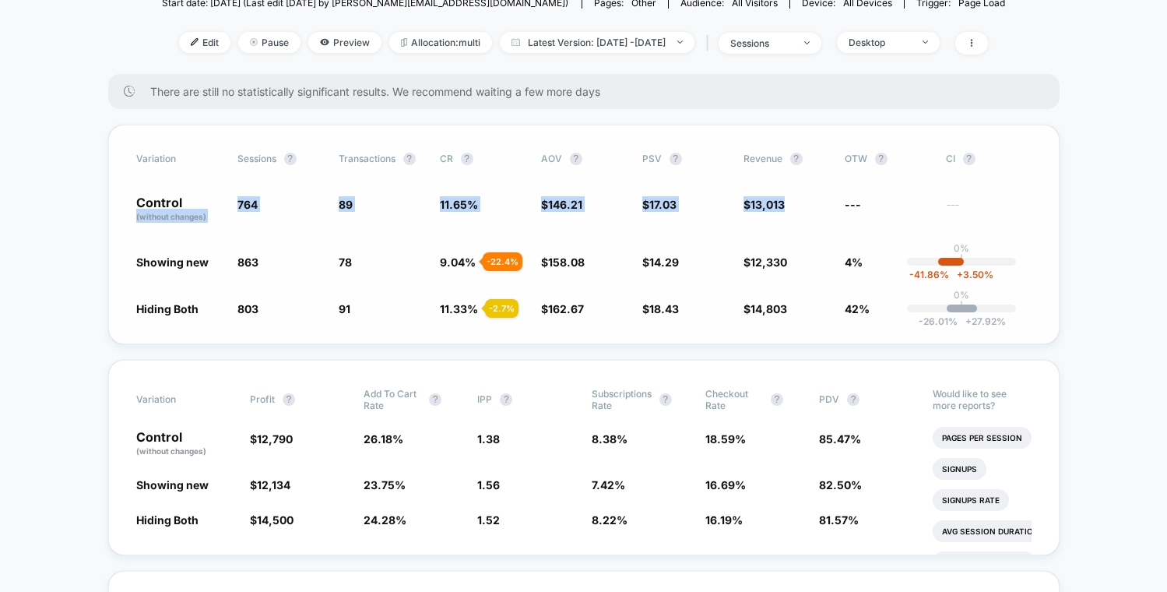
drag, startPoint x: 854, startPoint y: 192, endPoint x: 198, endPoint y: 211, distance: 656.1
click at [132, 210] on div "Variation Sessions ? Transactions ? CR ? AOV ? PSV ? Revenue ? OTW ? CI ? Contr…" at bounding box center [584, 235] width 952 height 220
drag, startPoint x: 893, startPoint y: 214, endPoint x: 532, endPoint y: 227, distance: 360.8
click at [286, 221] on div "Control (without changes) 764 89 11.65 % $ 146.21 $ 17.03 $ 13,013 --- ---" at bounding box center [584, 209] width 896 height 26
drag, startPoint x: 854, startPoint y: 213, endPoint x: 841, endPoint y: 213, distance: 13.2
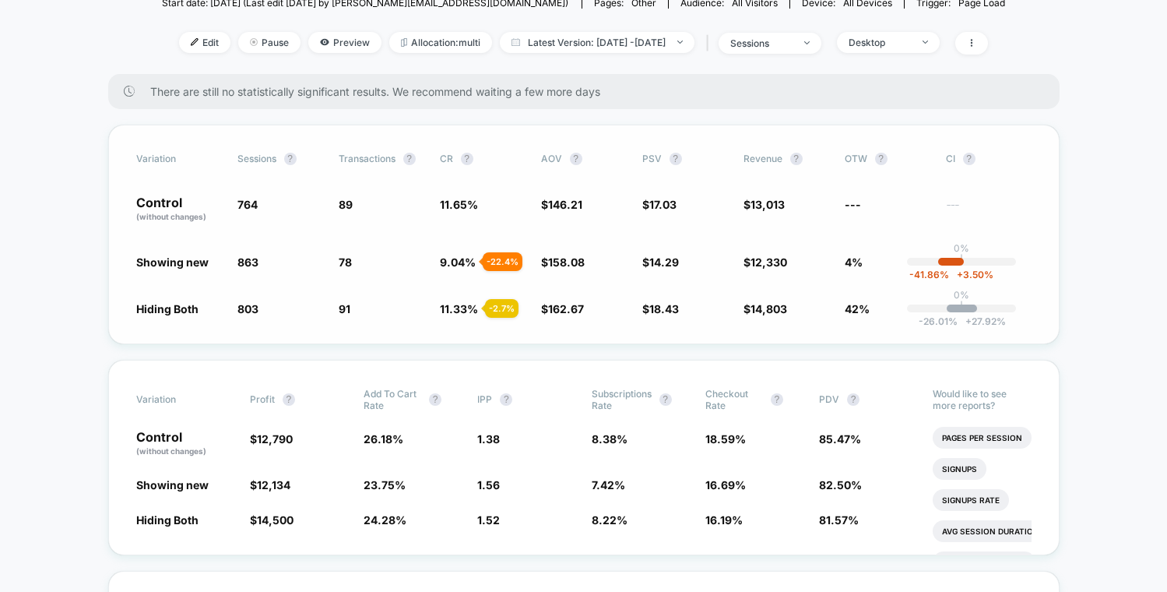
click at [854, 213] on span "---" at bounding box center [888, 209] width 86 height 26
drag, startPoint x: 828, startPoint y: 213, endPoint x: 872, endPoint y: 203, distance: 45.5
click at [829, 219] on div "Control (without changes) 764 89 11.65 % $ 146.21 $ 17.03 $ 13,013 --- ---" at bounding box center [584, 209] width 896 height 26
drag, startPoint x: 866, startPoint y: 203, endPoint x: 854, endPoint y: 208, distance: 13.6
click at [854, 208] on span "---" at bounding box center [888, 209] width 86 height 26
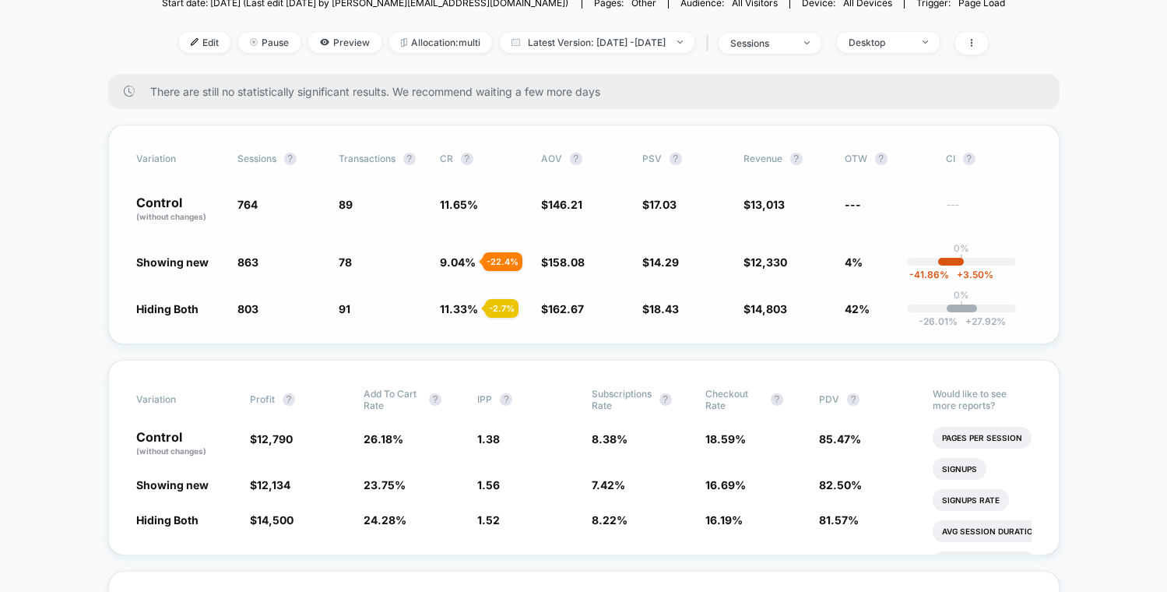
click at [960, 205] on span "---" at bounding box center [989, 211] width 86 height 23
click at [958, 205] on span "---" at bounding box center [989, 211] width 86 height 23
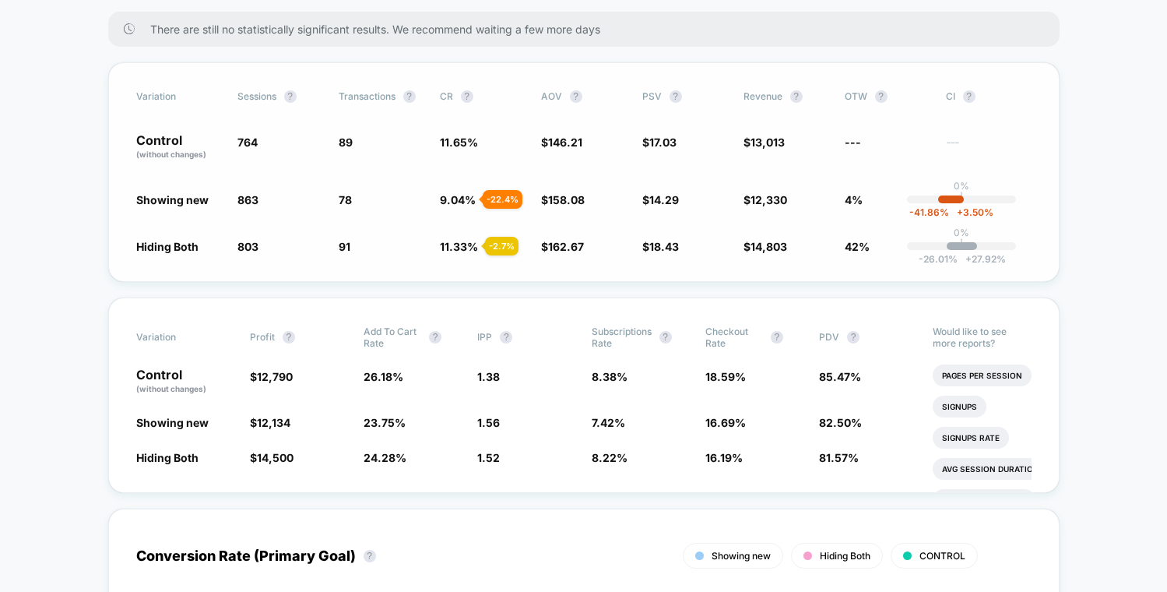
scroll to position [213, 0]
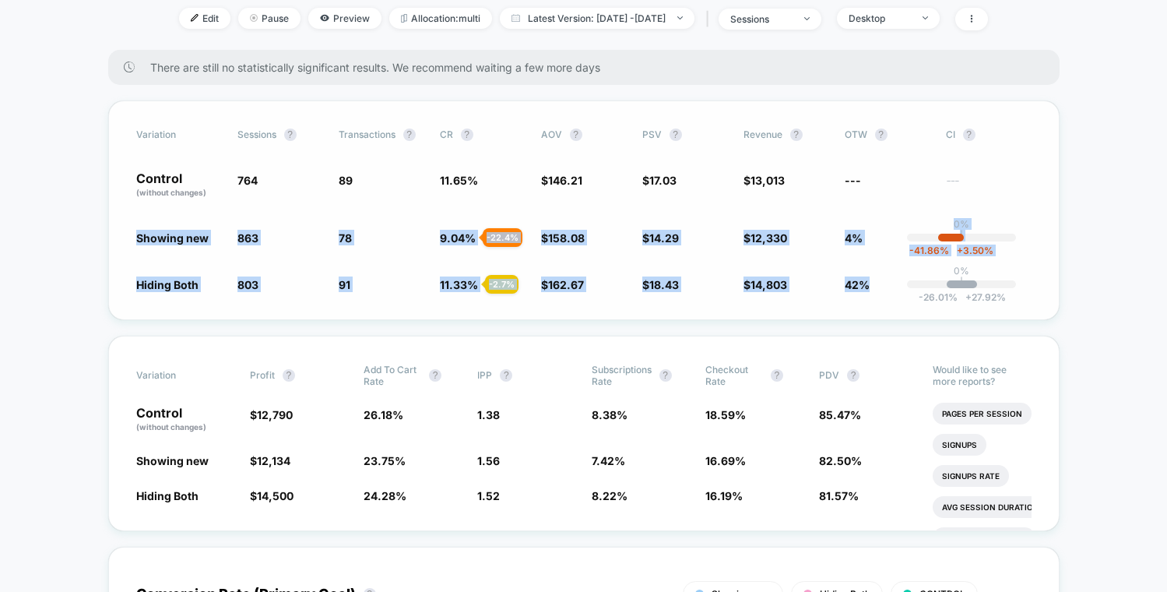
drag, startPoint x: 873, startPoint y: 288, endPoint x: 185, endPoint y: 216, distance: 692.3
click at [122, 224] on div "Variation Sessions ? Transactions ? CR ? AOV ? PSV ? Revenue ? OTW ? CI ? Contr…" at bounding box center [584, 210] width 952 height 220
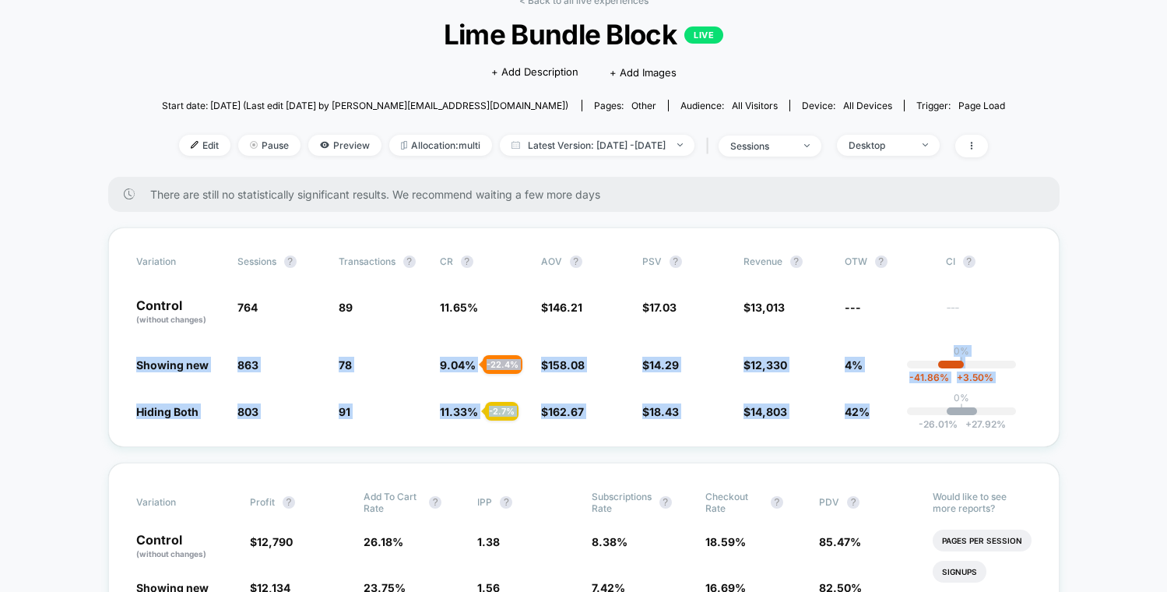
scroll to position [77, 0]
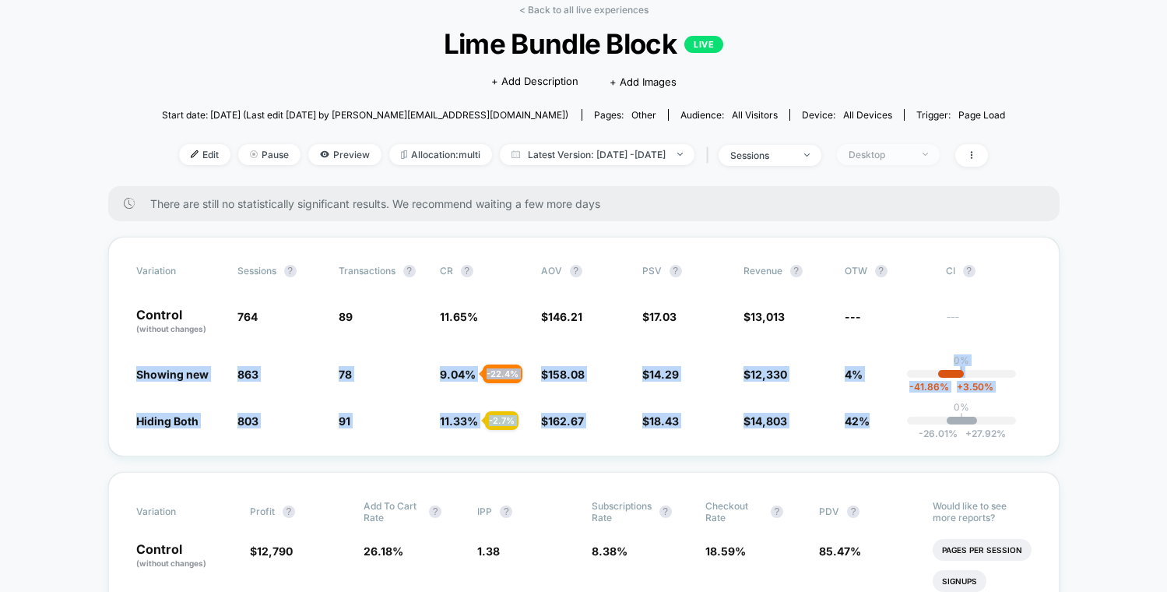
click at [895, 157] on div "Desktop" at bounding box center [880, 155] width 62 height 12
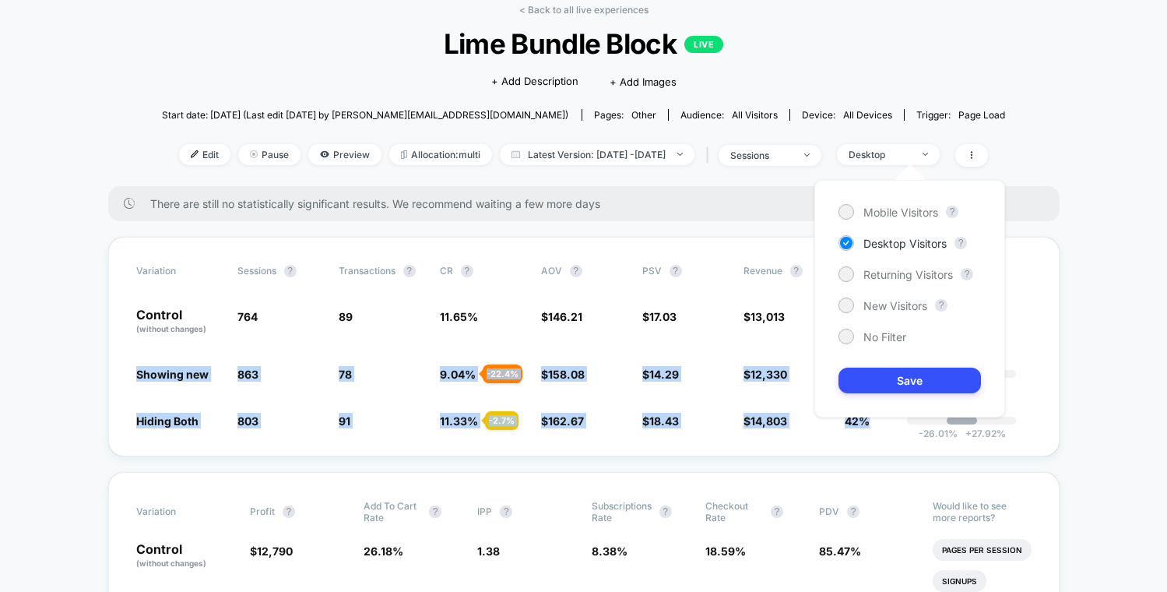
drag, startPoint x: 893, startPoint y: 213, endPoint x: 900, endPoint y: 231, distance: 19.0
click at [893, 212] on span "Mobile Visitors" at bounding box center [901, 212] width 75 height 13
click at [931, 382] on button "Save" at bounding box center [910, 381] width 143 height 26
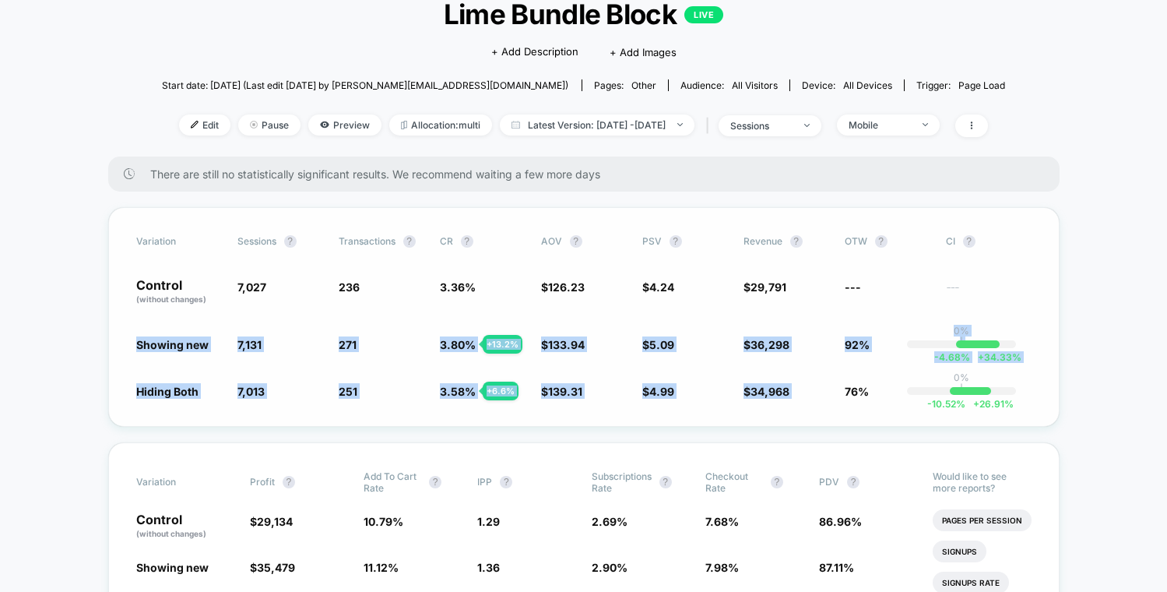
scroll to position [126, 0]
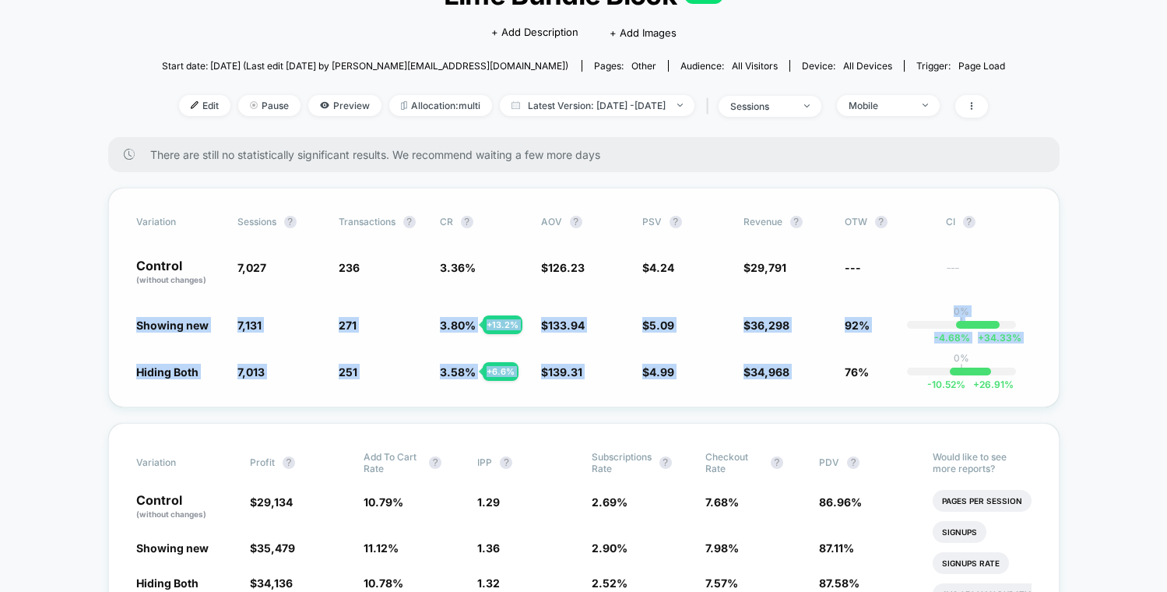
click at [616, 314] on div "Variation Sessions ? Transactions ? CR ? AOV ? PSV ? Revenue ? OTW ? CI ? Contr…" at bounding box center [584, 298] width 952 height 220
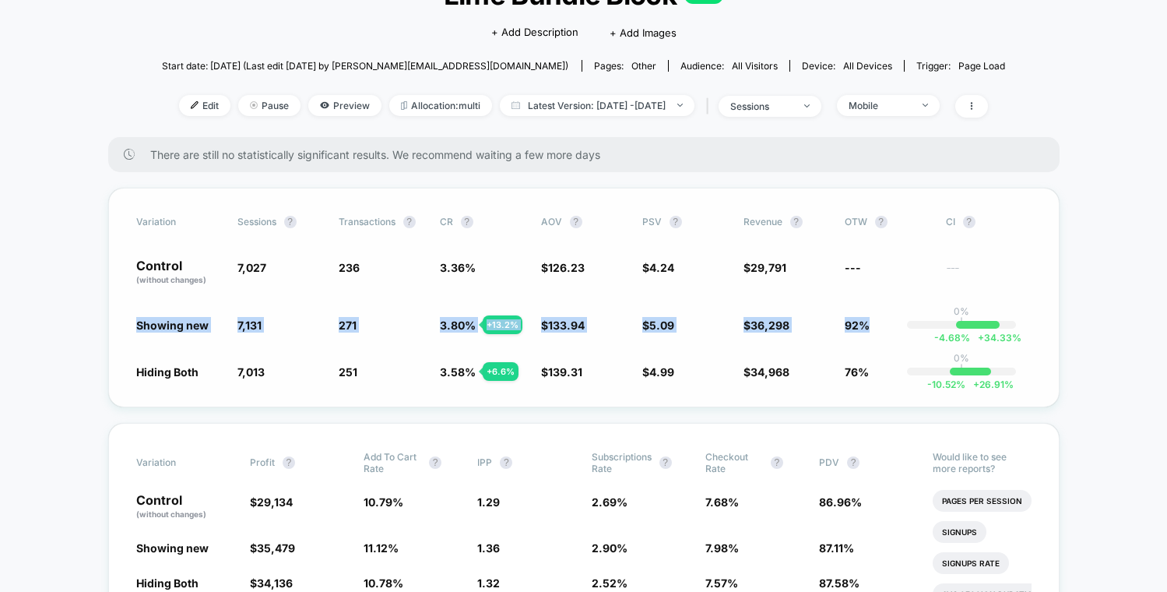
drag, startPoint x: 153, startPoint y: 326, endPoint x: 902, endPoint y: 317, distance: 749.3
click at [902, 317] on div "Showing new 7,131 + 1.5 % 271 + 13.2 % 3.80 % + 13.2 % $ 133.94 + 6.1 % $ 5.09 …" at bounding box center [584, 325] width 896 height 16
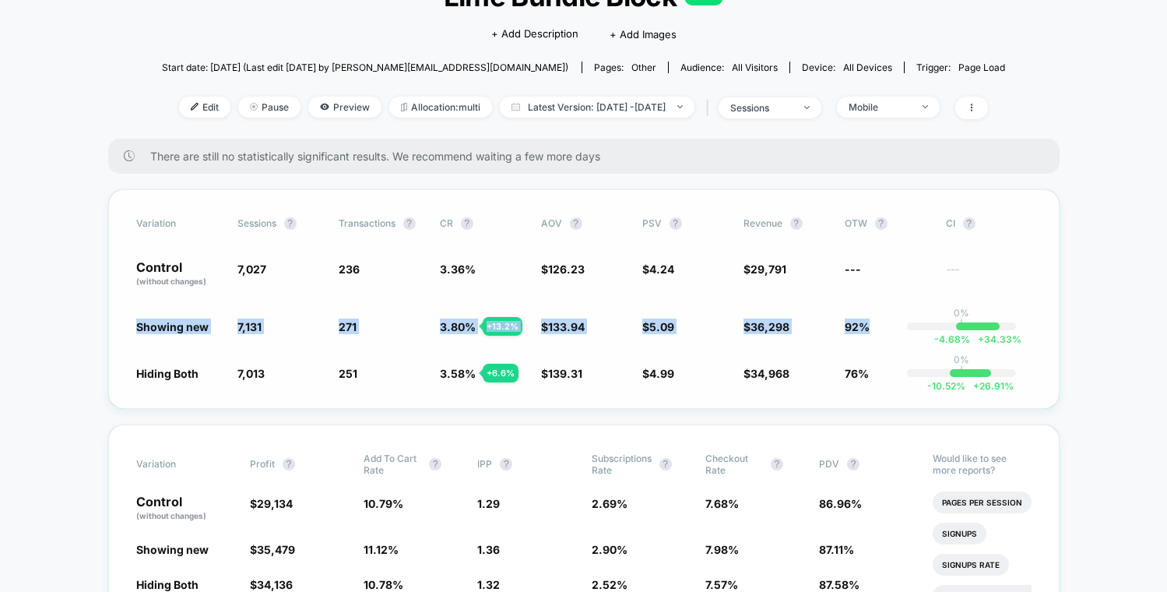
scroll to position [123, 0]
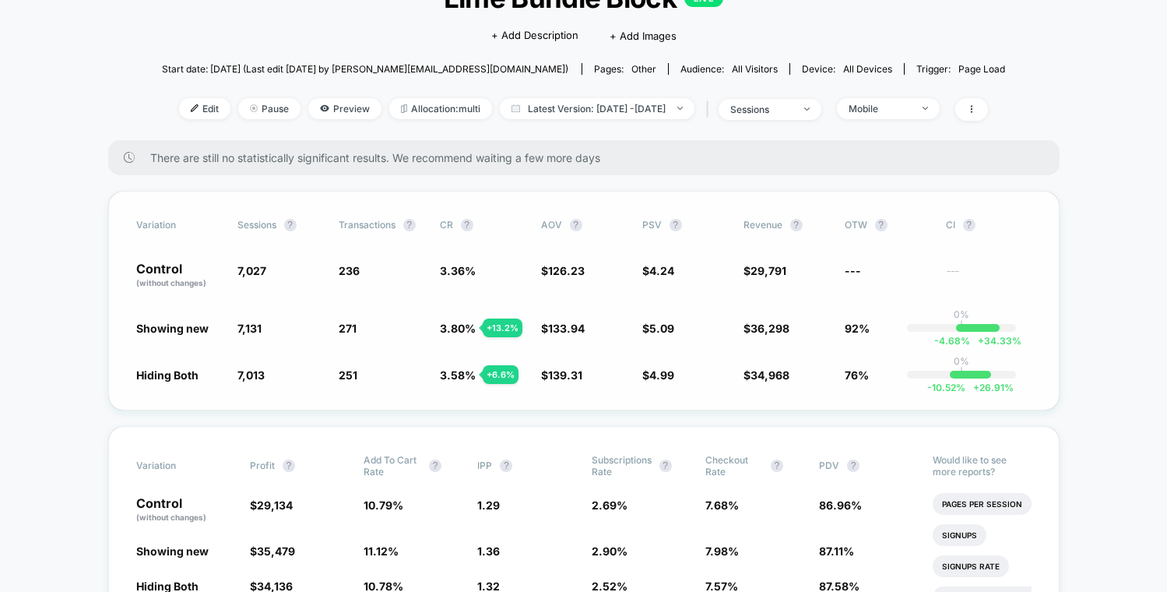
click at [875, 332] on span "92%" at bounding box center [888, 328] width 86 height 16
drag, startPoint x: 885, startPoint y: 325, endPoint x: 118, endPoint y: 324, distance: 766.4
click at [118, 324] on div "Variation Sessions ? Transactions ? CR ? AOV ? PSV ? Revenue ? OTW ? CI ? Contr…" at bounding box center [584, 301] width 952 height 220
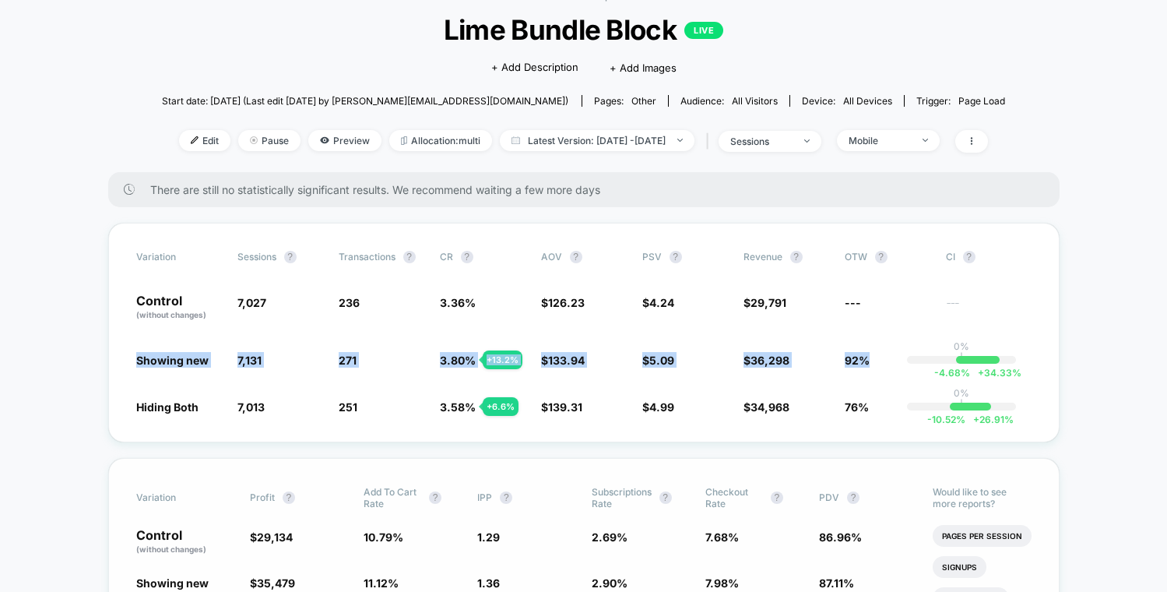
scroll to position [90, 0]
